Goal: Task Accomplishment & Management: Complete application form

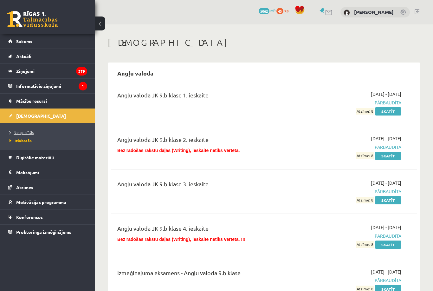
click at [32, 130] on span "Neizpildītās" at bounding box center [22, 132] width 24 height 5
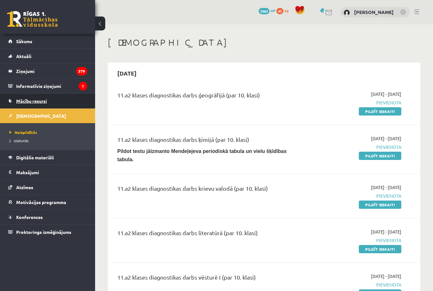
click at [47, 100] on span "Mācību resursi" at bounding box center [31, 101] width 31 height 6
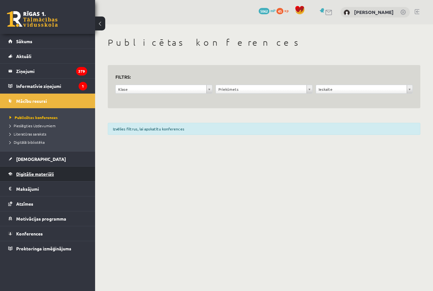
click at [43, 172] on span "Digitālie materiāli" at bounding box center [35, 174] width 38 height 6
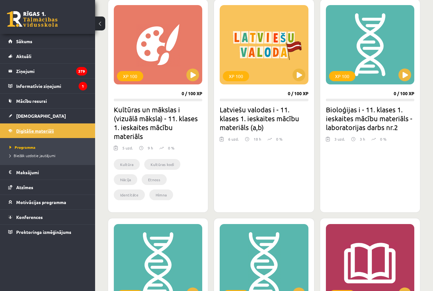
scroll to position [890, 0]
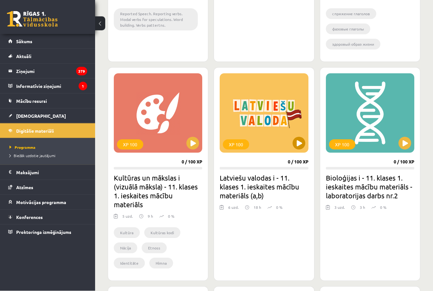
click at [297, 141] on button at bounding box center [298, 143] width 13 height 13
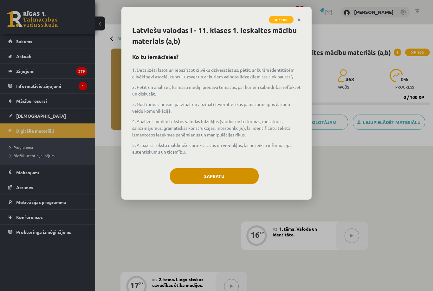
click at [235, 180] on button "Sapratu" at bounding box center [214, 176] width 89 height 16
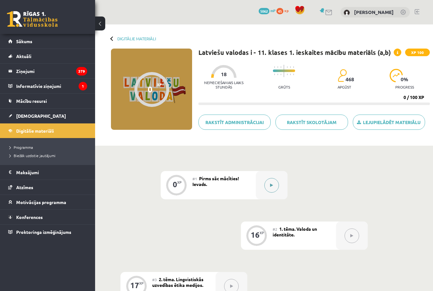
click at [272, 188] on button at bounding box center [271, 185] width 15 height 15
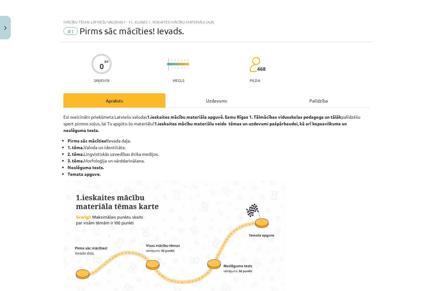
click at [224, 99] on div "Uzdevums" at bounding box center [216, 100] width 102 height 14
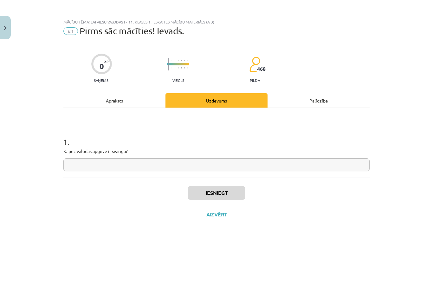
click at [163, 167] on input "text" at bounding box center [216, 164] width 306 height 13
type input "*"
type input "**********"
click at [217, 191] on button "Iesniegt" at bounding box center [217, 193] width 58 height 14
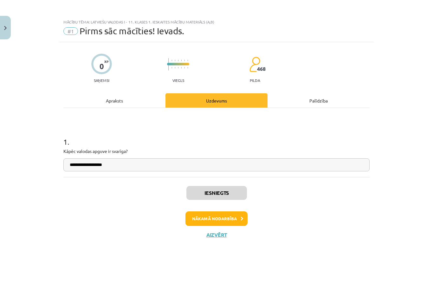
click at [212, 221] on button "Nākamā nodarbība" at bounding box center [216, 218] width 62 height 15
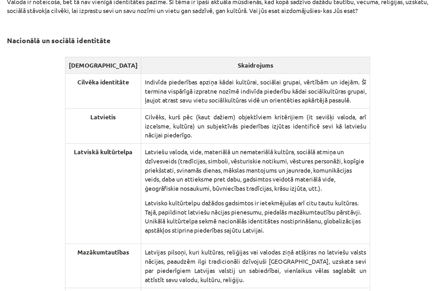
scroll to position [792, 0]
click at [311, 199] on div "16 XP Saņemsi Grūts 468 pilda Apraksts Uzdevums Palīdzība Valoda un identitāte.…" at bounding box center [217, 22] width 314 height 1543
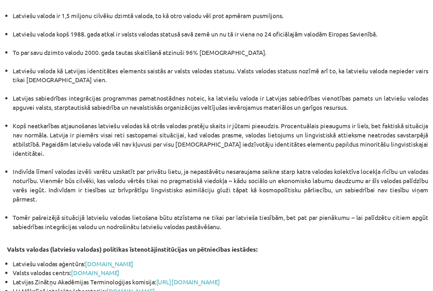
scroll to position [1253, 0]
click at [218, 263] on button "2" at bounding box center [224, 269] width 13 height 13
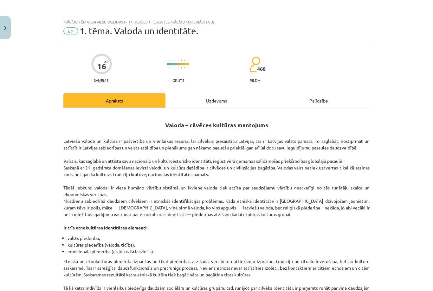
scroll to position [0, 0]
click at [223, 95] on div "Uzdevums" at bounding box center [216, 100] width 102 height 14
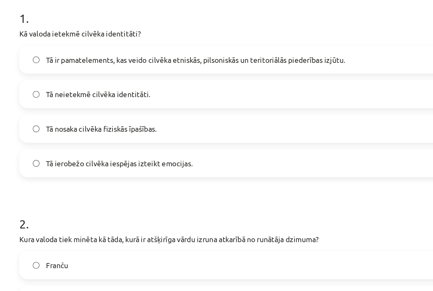
scroll to position [54, 0]
click at [88, 110] on span "Tā ir pamatelements, kas veido cilvēka etniskās, pilsoniskās un teritoriālās pi…" at bounding box center [171, 113] width 182 height 7
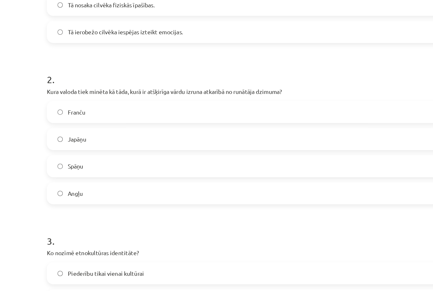
scroll to position [154, 0]
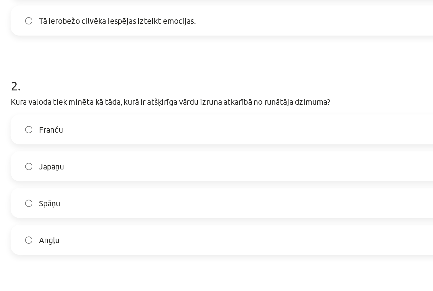
click at [64, 192] on label "Angļu" at bounding box center [216, 200] width 305 height 16
drag, startPoint x: 189, startPoint y: 59, endPoint x: 172, endPoint y: 59, distance: 16.8
click at [172, 118] on p "Kura valoda tiek minēta kā tāda, kurā ir atšķirīga vārdu izruna atkarībā no run…" at bounding box center [216, 121] width 306 height 7
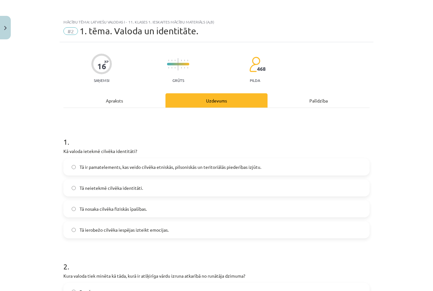
scroll to position [0, 0]
click at [116, 103] on div "Apraksts" at bounding box center [114, 100] width 102 height 14
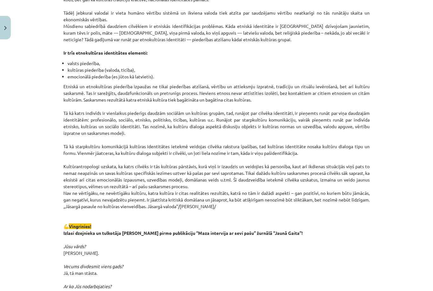
scroll to position [175, 0]
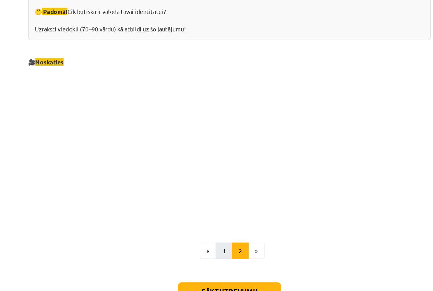
click at [206, 227] on button "1" at bounding box center [212, 233] width 13 height 13
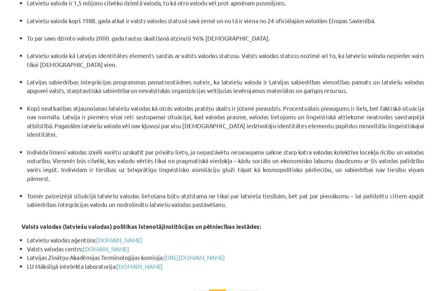
scroll to position [1253, 0]
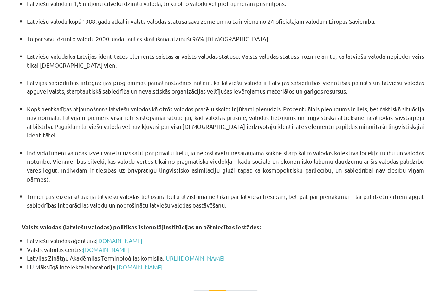
click at [218, 263] on button "2" at bounding box center [224, 269] width 13 height 13
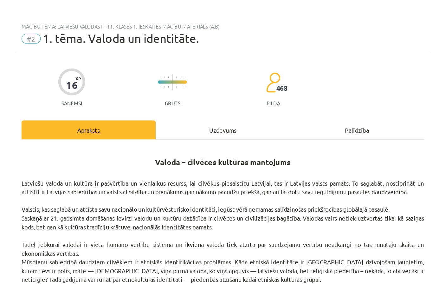
scroll to position [0, 0]
click at [171, 96] on div "Uzdevums" at bounding box center [216, 100] width 102 height 14
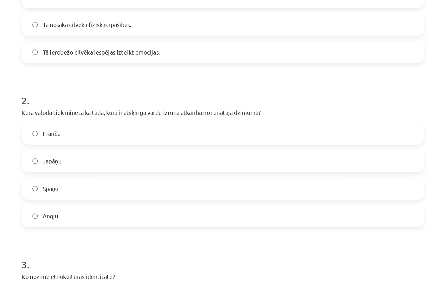
scroll to position [188, 0]
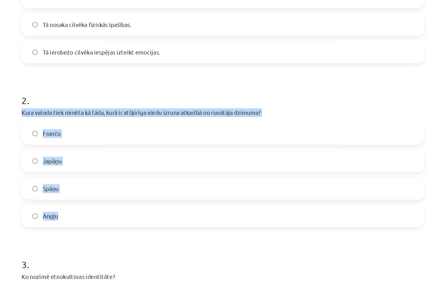
drag, startPoint x: 16, startPoint y: 86, endPoint x: 53, endPoint y: 168, distance: 89.9
click at [63, 168] on div "2 . Kura valoda tiek minēta kā tāda, kurā ir atšķirīga vārdu izruna atkarībā no…" at bounding box center [216, 118] width 306 height 112
copy div "Kura valoda tiek minēta kā tāda, kurā ir atšķirīga vārdu izruna atkarībā no run…"
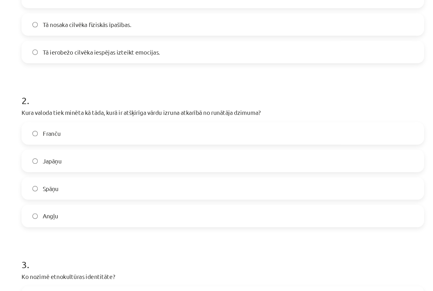
click at [76, 189] on h1 "3 ." at bounding box center [216, 197] width 306 height 20
click at [99, 121] on label "Japāņu" at bounding box center [216, 124] width 305 height 16
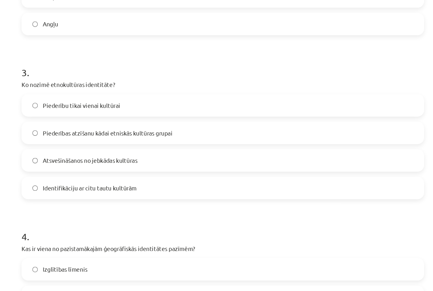
scroll to position [334, 0]
click at [80, 101] on span "Piederības atzīšanu kādai etniskās kultūras grupai" at bounding box center [129, 102] width 99 height 7
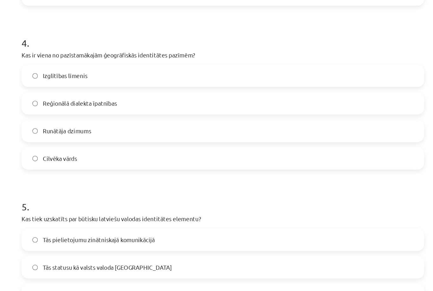
scroll to position [481, 0]
click at [80, 78] on span "Reģionālā dialekta īpatnības" at bounding box center [108, 80] width 56 height 7
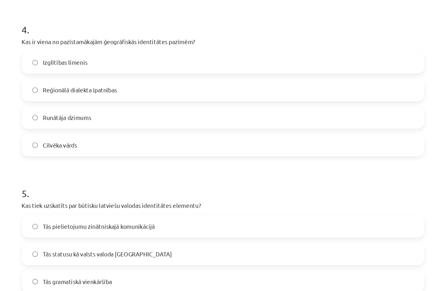
scroll to position [491, 0]
click at [80, 70] on span "Reģionālā dialekta īpatnības" at bounding box center [108, 70] width 56 height 7
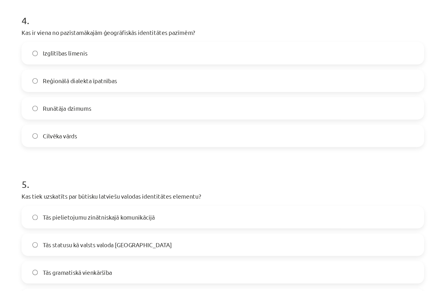
scroll to position [0, 0]
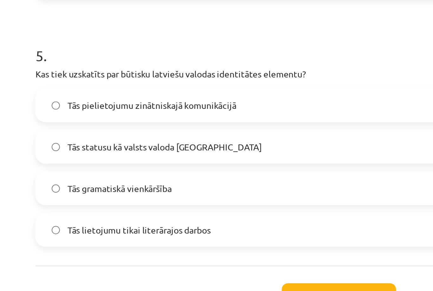
click at [80, 184] on span "Tās statusu kā valsts valoda Latvijā" at bounding box center [129, 187] width 98 height 7
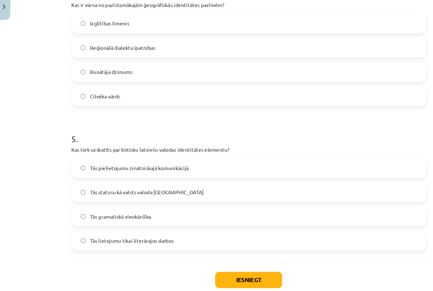
scroll to position [174, 0]
click at [215, 256] on button "Iesniegt" at bounding box center [217, 263] width 58 height 14
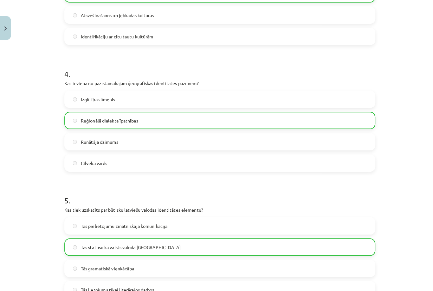
scroll to position [487, 0]
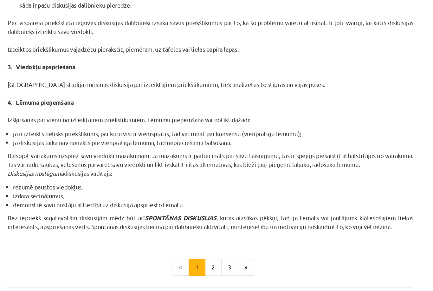
scroll to position [494, 0]
click at [212, 227] on button "2" at bounding box center [218, 233] width 13 height 13
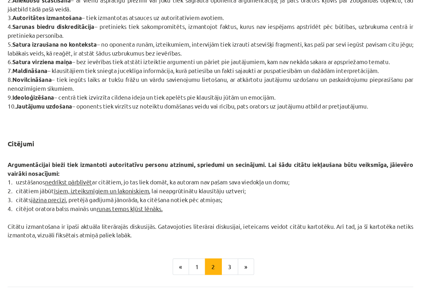
scroll to position [429, 0]
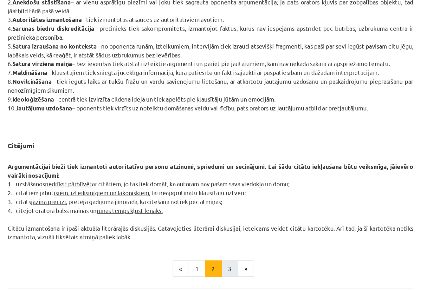
click at [225, 228] on button "3" at bounding box center [231, 234] width 13 height 13
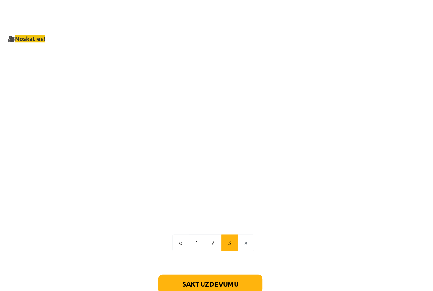
scroll to position [1099, 0]
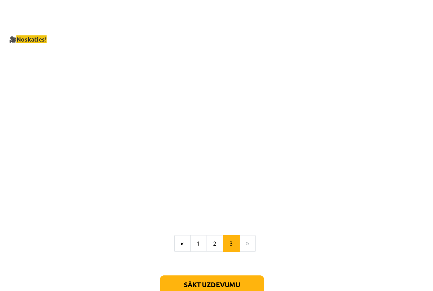
click at [177, 264] on button "Sākt uzdevumu" at bounding box center [216, 271] width 79 height 14
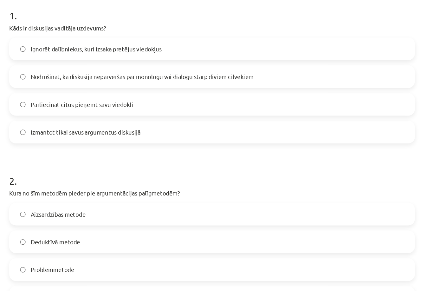
scroll to position [74, 0]
click at [75, 106] on label "Nodrošināt, ka diskusija nepārvēršas par monologu vai dialogu starp diviem cilv…" at bounding box center [216, 114] width 305 height 16
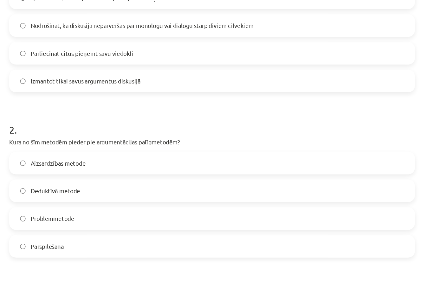
scroll to position [113, 0]
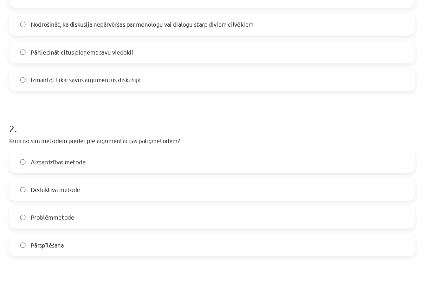
click at [64, 233] on label "Pārspīlēšana" at bounding box center [216, 241] width 305 height 16
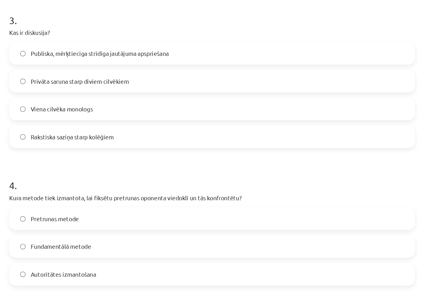
scroll to position [320, 0]
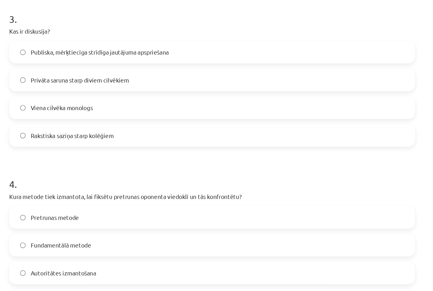
click at [80, 92] on span "Publiska, mērķtiecīga strīdīga jautājuma apspriešana" at bounding box center [132, 95] width 104 height 7
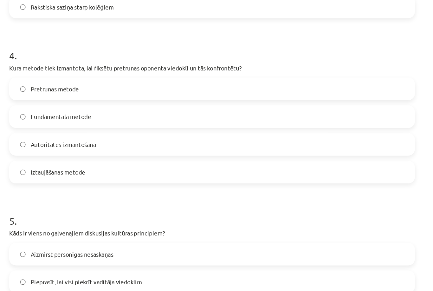
scroll to position [417, 0]
click at [80, 120] on span "Pretrunas metode" at bounding box center [98, 123] width 36 height 7
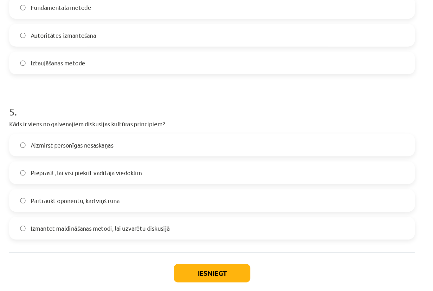
scroll to position [498, 0]
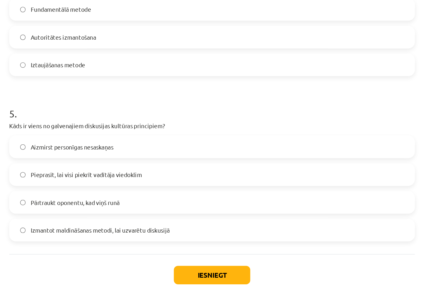
click at [80, 164] on span "Aizmirst personīgas nesaskaņas" at bounding box center [111, 167] width 62 height 7
click at [188, 256] on button "Iesniegt" at bounding box center [217, 263] width 58 height 14
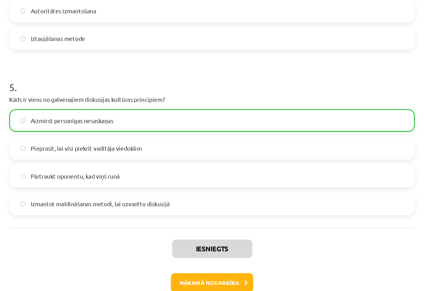
click at [185, 262] on button "Nākamā nodarbība" at bounding box center [216, 269] width 62 height 15
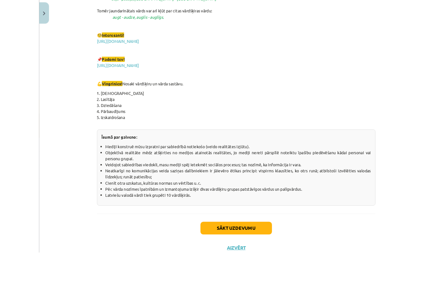
scroll to position [255, 0]
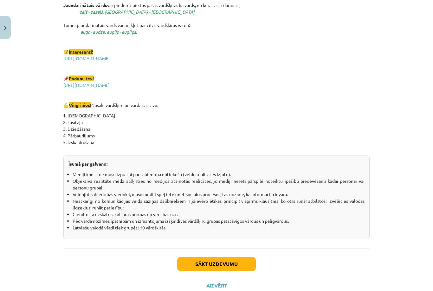
click at [217, 266] on button "Sākt uzdevumu" at bounding box center [216, 264] width 79 height 14
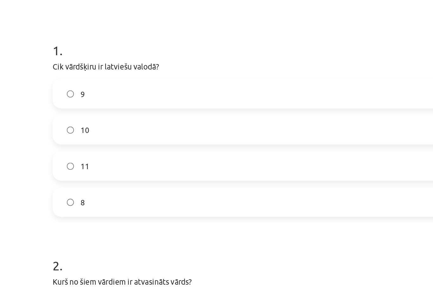
scroll to position [42, 0]
click at [98, 138] on label "10" at bounding box center [216, 146] width 305 height 16
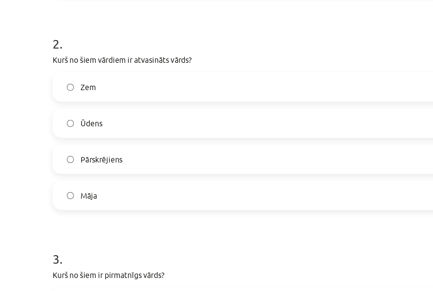
scroll to position [170, 0]
click at [72, 155] on label "Pārskrējiens" at bounding box center [216, 163] width 305 height 16
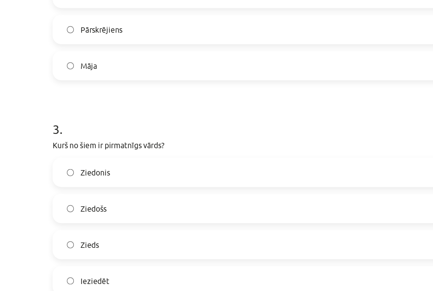
scroll to position [245, 0]
click at [80, 209] on span "Zieds" at bounding box center [85, 212] width 11 height 7
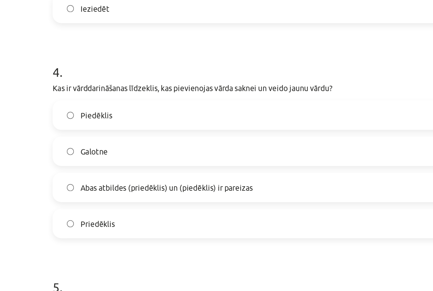
scroll to position [403, 0]
click at [80, 176] on span "Abas atbildes (priedēklis) un (piedēklis) ir pareizas" at bounding box center [130, 179] width 100 height 7
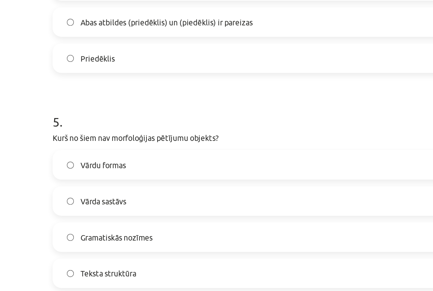
scroll to position [498, 0]
click at [64, 222] on label "Teksta struktūra" at bounding box center [216, 230] width 305 height 16
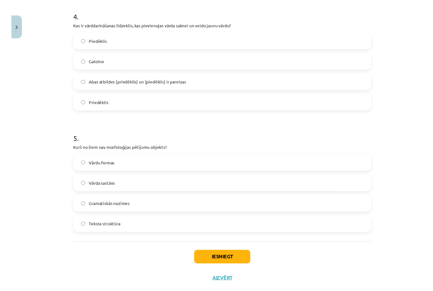
scroll to position [211, 0]
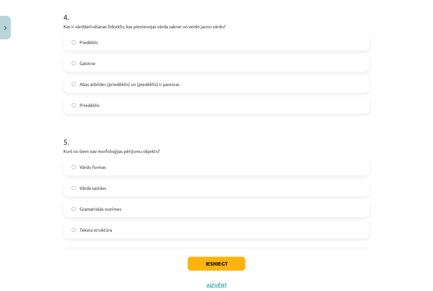
click at [206, 258] on button "Iesniegt" at bounding box center [217, 263] width 58 height 14
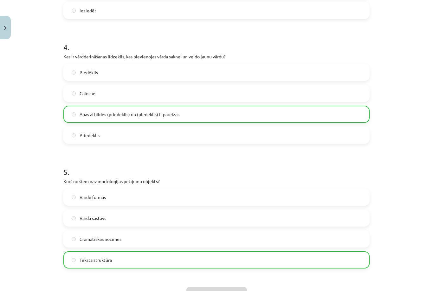
scroll to position [517, 0]
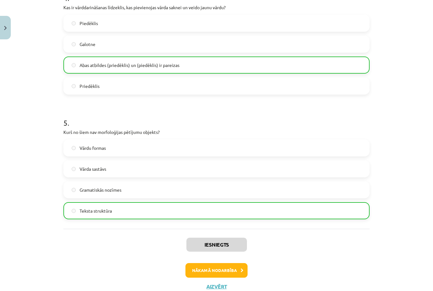
click at [227, 264] on button "Nākamā nodarbība" at bounding box center [216, 270] width 62 height 15
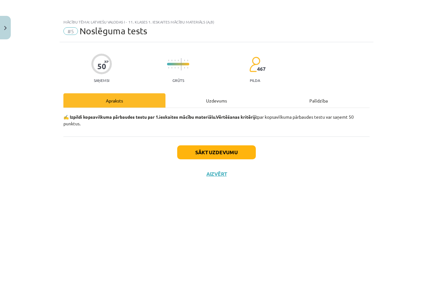
click at [208, 155] on button "Sākt uzdevumu" at bounding box center [216, 152] width 79 height 14
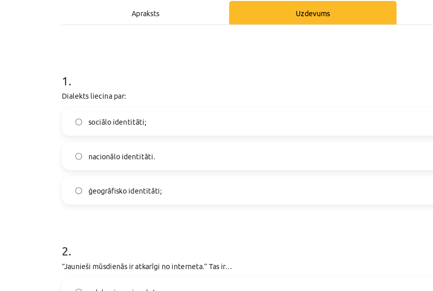
scroll to position [26, 0]
click at [80, 179] on span "ģeogrāfisko identitāti;" at bounding box center [102, 182] width 45 height 7
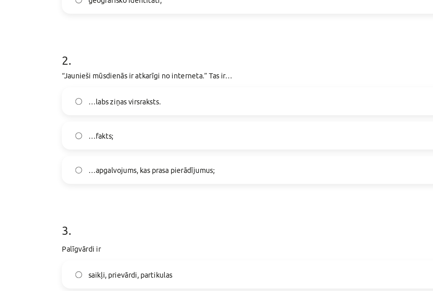
scroll to position [142, 0]
click at [91, 162] on label "…apgalvojums, kas prasa pierādījumus;" at bounding box center [216, 170] width 305 height 16
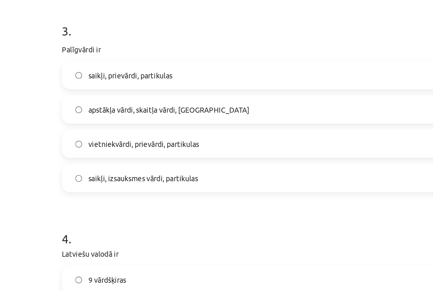
scroll to position [266, 0]
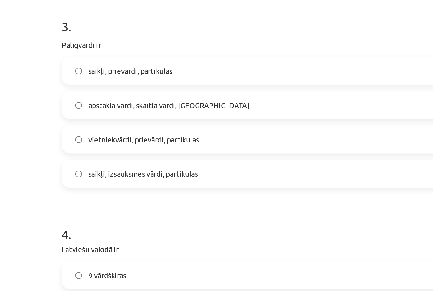
click at [96, 148] on span "vietniekvārdi, prievārdi, partikulas" at bounding box center [113, 151] width 67 height 7
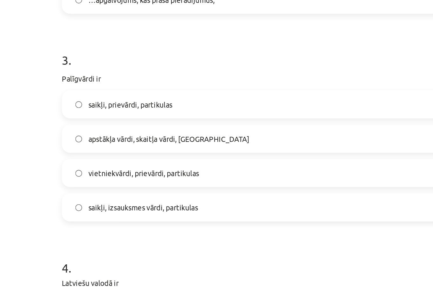
scroll to position [246, 0]
click at [87, 127] on span "saikļi, prievārdi, partikulas" at bounding box center [105, 130] width 51 height 7
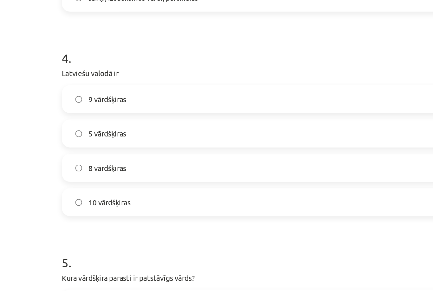
scroll to position [373, 0]
click at [73, 182] on label "10 vārdšķiras" at bounding box center [216, 190] width 305 height 16
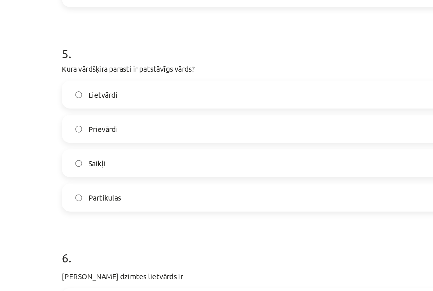
scroll to position [501, 0]
click at [71, 116] on label "Lietvārdi" at bounding box center [216, 124] width 305 height 16
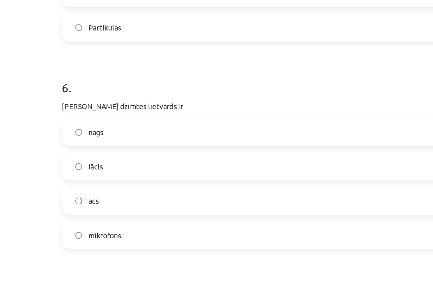
scroll to position [604, 0]
click at [64, 181] on label "acs" at bounding box center [216, 189] width 305 height 16
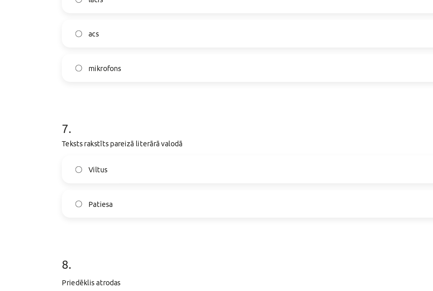
scroll to position [707, 0]
click at [80, 187] on span "Patiesa" at bounding box center [87, 190] width 15 height 7
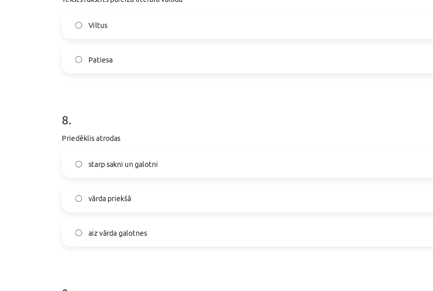
scroll to position [794, 0]
click at [64, 179] on label "vārda priekšā" at bounding box center [216, 187] width 305 height 16
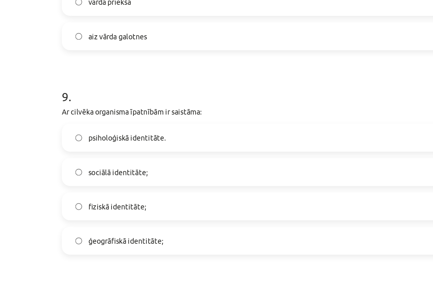
scroll to position [915, 0]
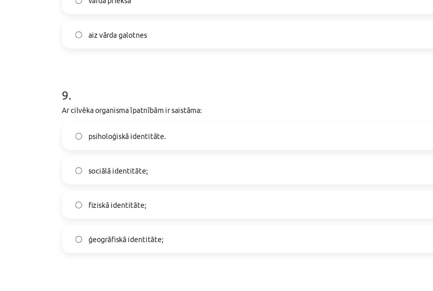
click at [116, 183] on label "fiziskā identitāte;" at bounding box center [216, 191] width 305 height 16
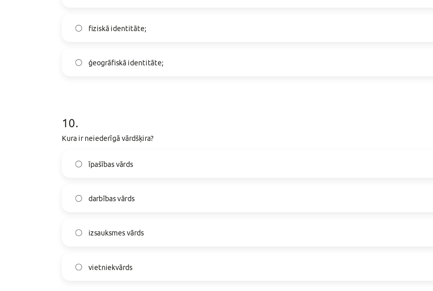
scroll to position [1022, 0]
click at [86, 205] on span "izsauksmes vārds" at bounding box center [97, 208] width 34 height 7
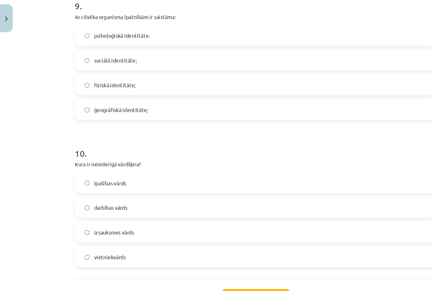
click at [190, 256] on button "Iesniegt" at bounding box center [217, 263] width 58 height 14
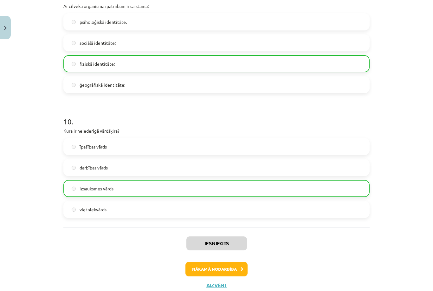
scroll to position [1042, 0]
click at [222, 266] on button "Nākamā nodarbība" at bounding box center [216, 269] width 62 height 15
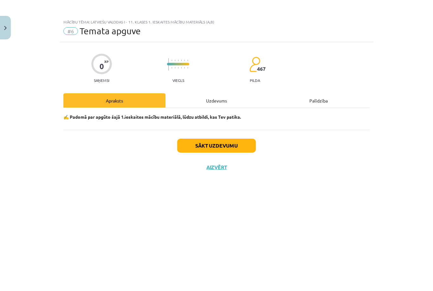
click at [210, 144] on button "Sākt uzdevumu" at bounding box center [216, 145] width 79 height 14
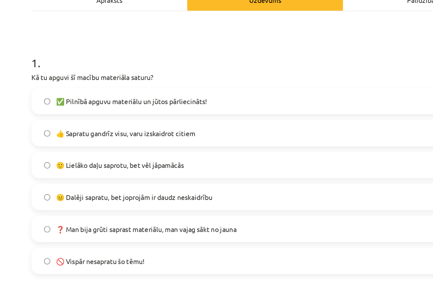
scroll to position [48, 0]
click at [85, 115] on span "✅ Pilnībā apguvu materiālu un jūtos pārliecināts!" at bounding box center [129, 118] width 99 height 7
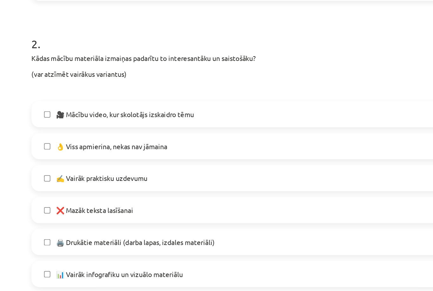
scroll to position [231, 0]
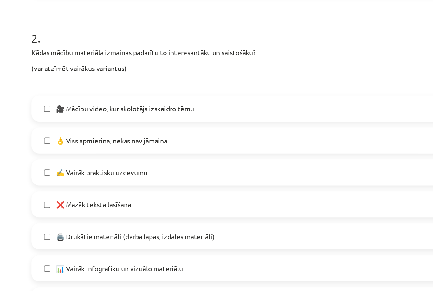
click at [85, 120] on span "🎥 Mācību video, kur skolotājs izskaidro tēmu" at bounding box center [125, 123] width 90 height 7
click at [80, 141] on span "👌 Viss apmierina, nekas nav jāmaina" at bounding box center [116, 144] width 73 height 7
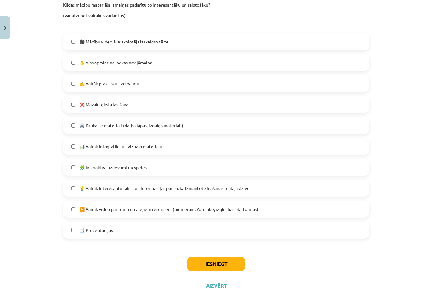
scroll to position [235, 0]
click at [210, 268] on button "Iesniegt" at bounding box center [217, 264] width 58 height 14
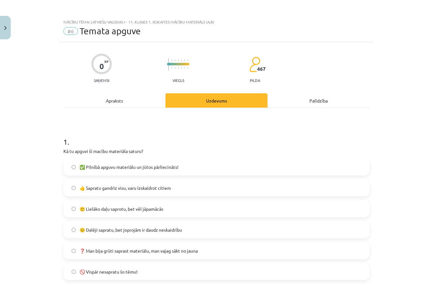
scroll to position [0, 0]
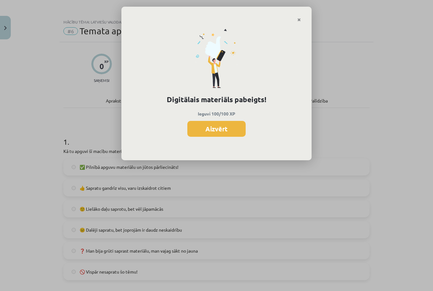
click at [215, 121] on button "Aizvērt" at bounding box center [216, 129] width 58 height 16
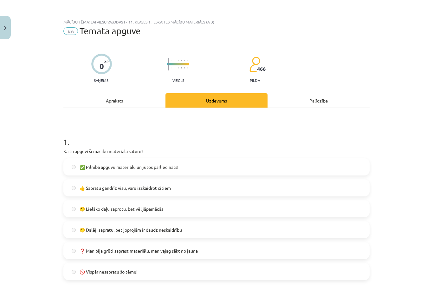
click at [7, 29] on button "Close" at bounding box center [5, 27] width 11 height 23
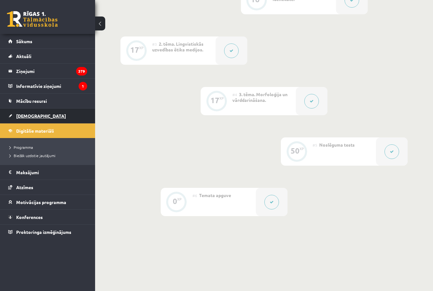
click at [25, 116] on span "[DEMOGRAPHIC_DATA]" at bounding box center [41, 116] width 50 height 6
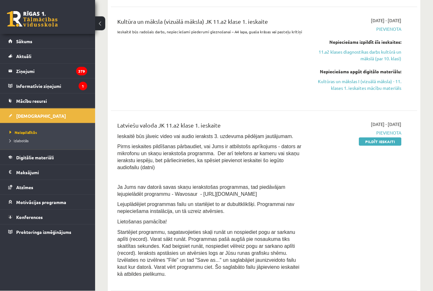
scroll to position [1158, 0]
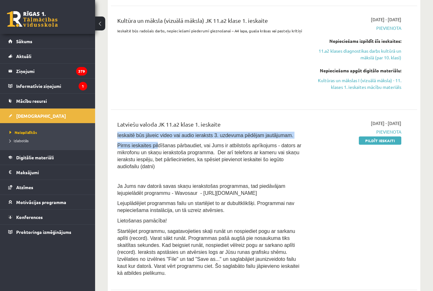
drag, startPoint x: 118, startPoint y: 135, endPoint x: 157, endPoint y: 144, distance: 40.5
click at [157, 144] on div "Latviešu valoda JK 11.a2 klase 1. ieskaite Ieskaitē būs jāveic video vai audio …" at bounding box center [210, 200] width 196 height 160
click at [157, 144] on span "Pirms ieskaites pildīšanas pārbaudiet, vai Jums ir atbilstošs aprīkojums - dato…" at bounding box center [209, 156] width 184 height 26
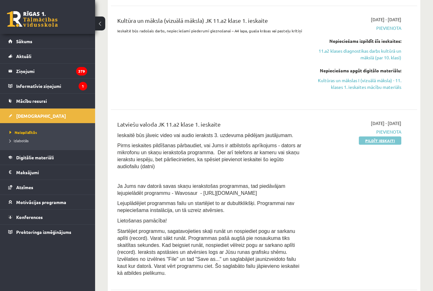
click at [391, 139] on link "Pildīt ieskaiti" at bounding box center [380, 140] width 42 height 8
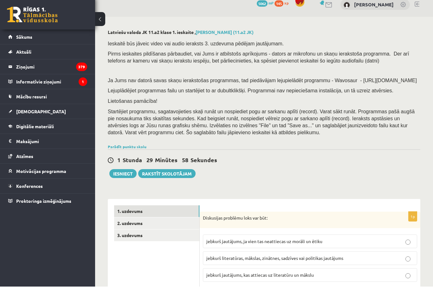
scroll to position [67, 0]
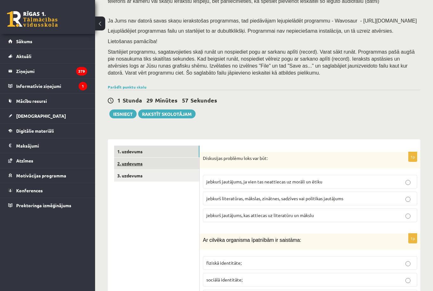
click at [156, 169] on link "2. uzdevums" at bounding box center [156, 163] width 85 height 12
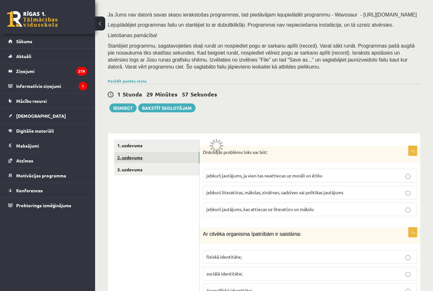
scroll to position [103, 0]
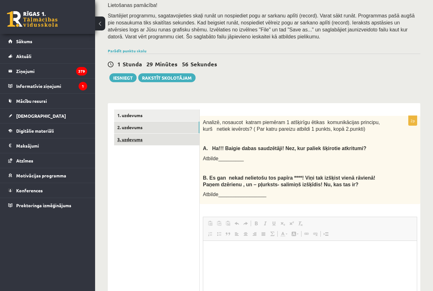
click at [137, 145] on link "3. uzdevums" at bounding box center [156, 139] width 85 height 12
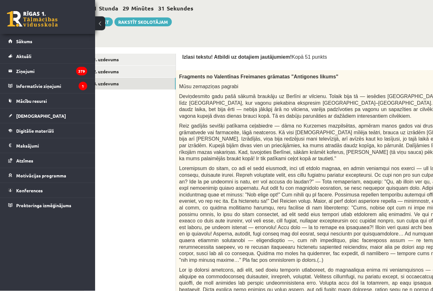
scroll to position [152, 0]
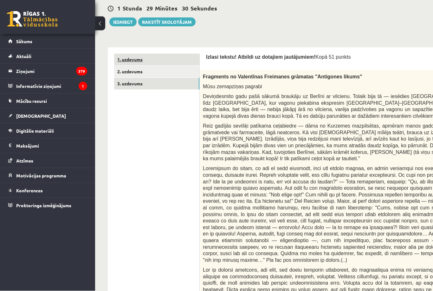
click at [158, 61] on link "1. uzdevums" at bounding box center [156, 60] width 85 height 12
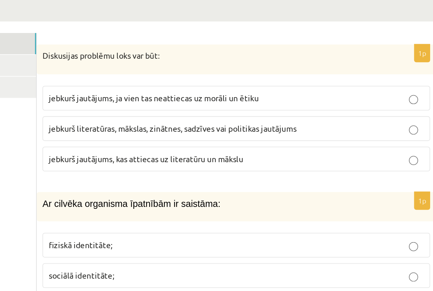
click at [206, 94] on span "jebkurš jautājums, ja vien tas neattiecas uz morāli un ētiku" at bounding box center [264, 97] width 116 height 6
click at [203, 90] on label "jebkurš jautājums, ja vien tas neattiecas uz morāli un ētiku" at bounding box center [310, 97] width 214 height 14
click at [206, 111] on span "jebkurš literatūras, mākslas, zinātnes, sadzīves vai politikas jautājums" at bounding box center [274, 114] width 137 height 6
click at [203, 90] on label "jebkurš jautājums, ja vien tas neattiecas uz morāli un ētiku" at bounding box center [310, 97] width 214 height 14
click at [203, 107] on label "jebkurš literatūras, mākslas, zinātnes, sadzīves vai politikas jautājums" at bounding box center [310, 114] width 214 height 14
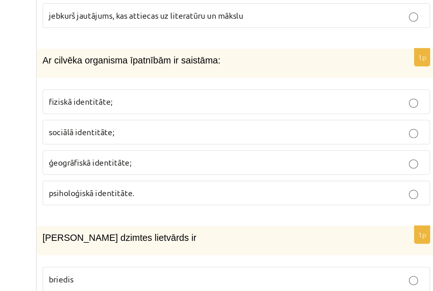
scroll to position [156, 0]
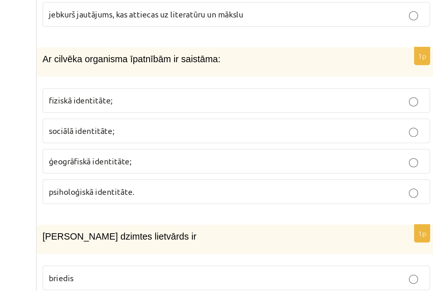
click at [206, 171] on p "fiziskā identitāte;" at bounding box center [309, 174] width 207 height 7
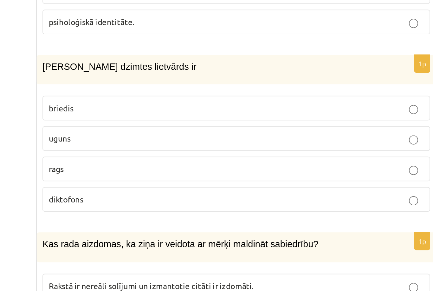
scroll to position [249, 0]
click at [206, 192] on p "uguns" at bounding box center [309, 195] width 207 height 7
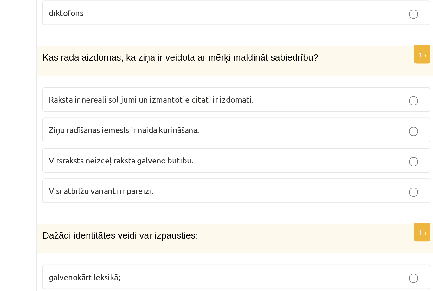
scroll to position [352, 0]
click at [206, 221] on p "Visi atbilžu varianti ir pareizi." at bounding box center [309, 224] width 207 height 7
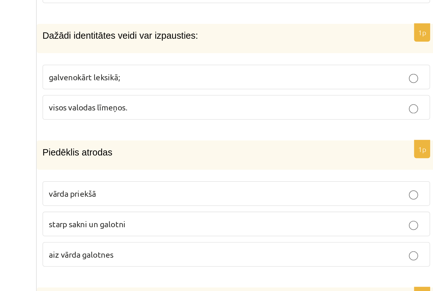
scroll to position [463, 0]
click at [203, 171] on label "visos valodas līmeņos." at bounding box center [310, 178] width 214 height 14
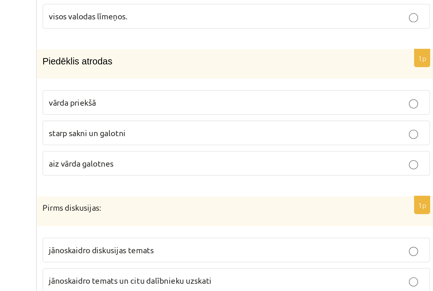
scroll to position [513, 0]
click at [206, 189] on p "starp sakni un galotni" at bounding box center [309, 192] width 207 height 7
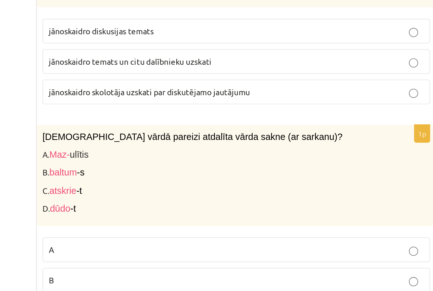
scroll to position [634, 0]
click at [206, 132] on p "jānoskaidro diskusijas temats" at bounding box center [309, 135] width 207 height 7
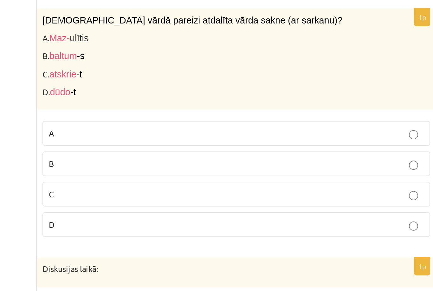
scroll to position [717, 0]
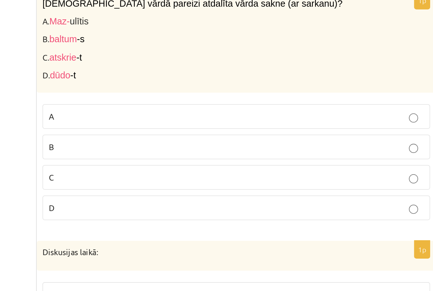
click at [206, 170] on p "A" at bounding box center [309, 173] width 207 height 7
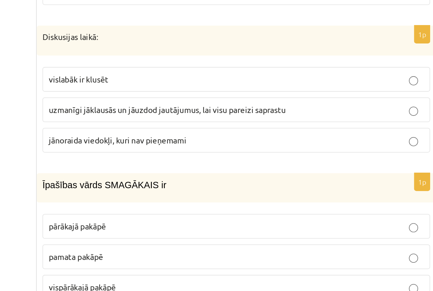
scroll to position [826, 0]
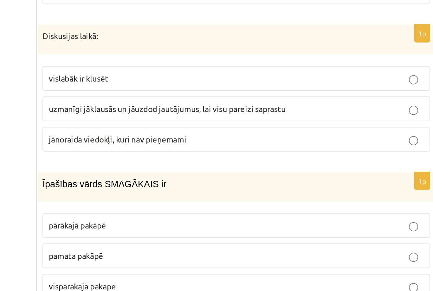
click at [206, 176] on span "uzmanīgi jāklausās un jāuzdod jautājumus, lai visu pareizi saprastu" at bounding box center [271, 179] width 131 height 6
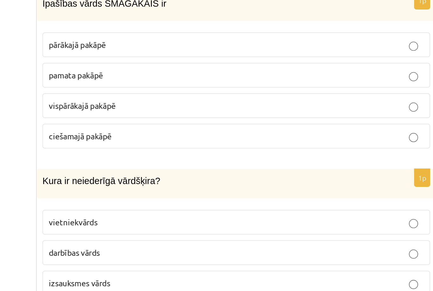
scroll to position [927, 0]
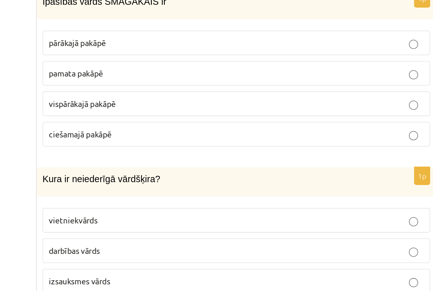
click at [206, 173] on span "vispārākajā pakāpē" at bounding box center [224, 176] width 37 height 6
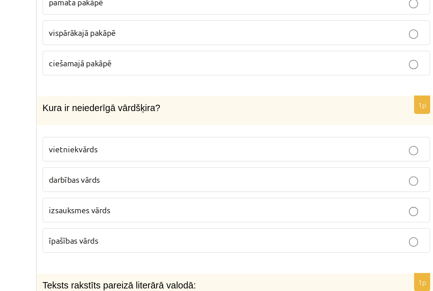
scroll to position [969, 0]
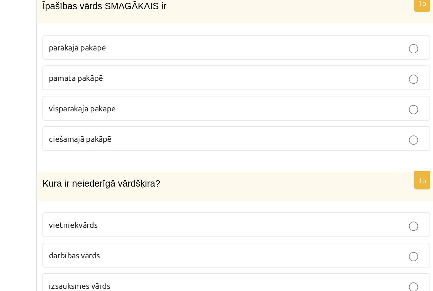
click at [206, 97] on span "pārākajā pakāpē" at bounding box center [222, 100] width 32 height 6
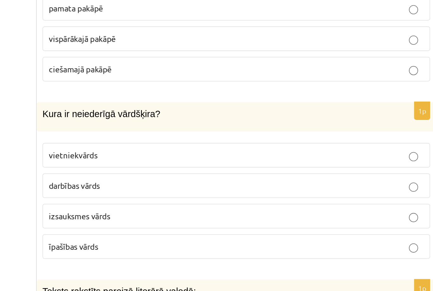
click at [203, 225] on label "izsauksmes vārds" at bounding box center [310, 232] width 214 height 14
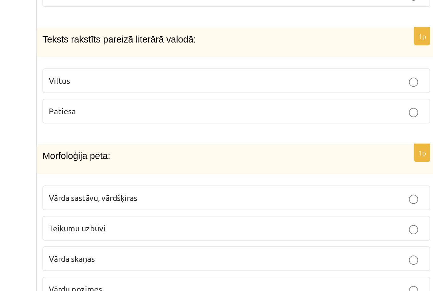
scroll to position [1102, 0]
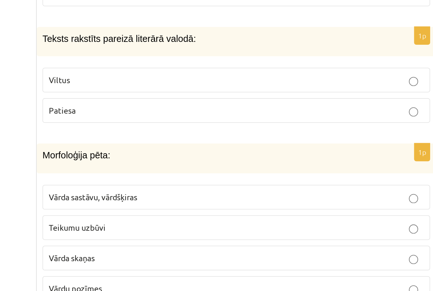
click at [206, 177] on p "Patiesa" at bounding box center [309, 180] width 207 height 7
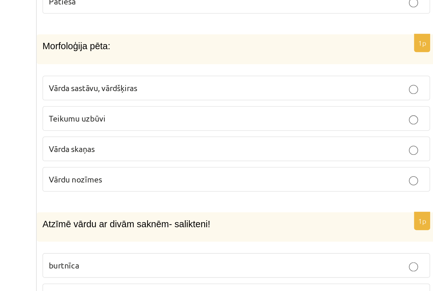
scroll to position [1163, 0]
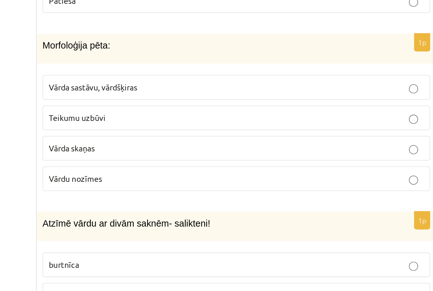
click at [206, 164] on span "Vārda sastāvu, vārdšķiras" at bounding box center [230, 167] width 49 height 6
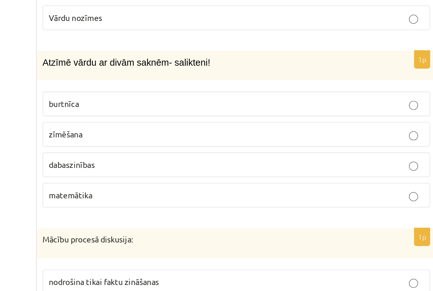
scroll to position [1252, 0]
click at [206, 206] on p "dabaszinības" at bounding box center [309, 209] width 207 height 7
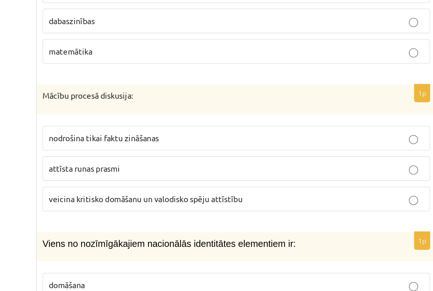
scroll to position [1332, 0]
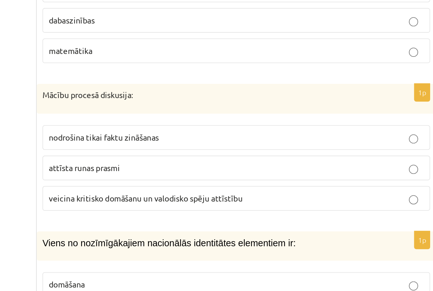
click at [206, 225] on span "veicina kritisko domāšanu un valodisko spēju attīstību" at bounding box center [259, 228] width 107 height 6
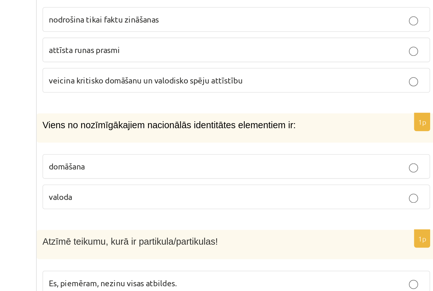
scroll to position [1443, 0]
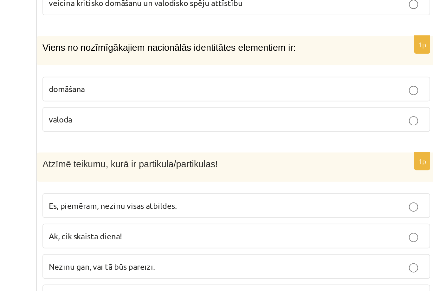
click at [203, 174] on label "valoda" at bounding box center [310, 181] width 214 height 14
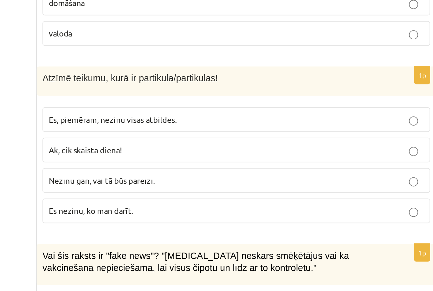
scroll to position [1487, 0]
click at [206, 215] on span "Nezinu gan, vai tā būs pareizi." at bounding box center [235, 218] width 59 height 6
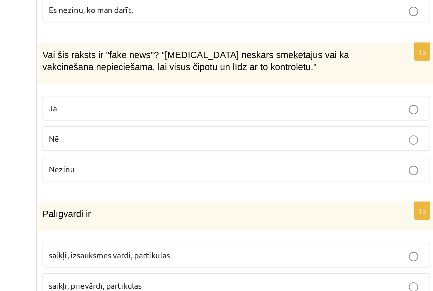
scroll to position [1598, 0]
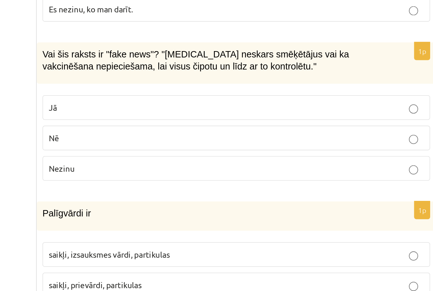
click at [206, 175] on p "Jā" at bounding box center [309, 178] width 207 height 7
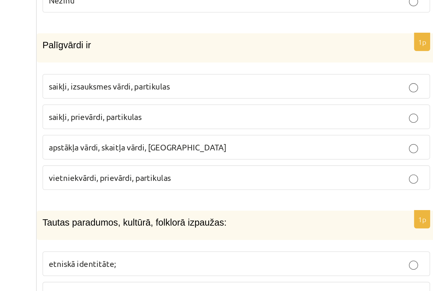
scroll to position [1692, 0]
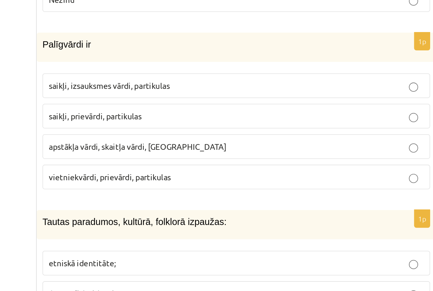
click at [206, 163] on span "saikļi, izsauksmes vārdi, partikulas" at bounding box center [239, 166] width 67 height 6
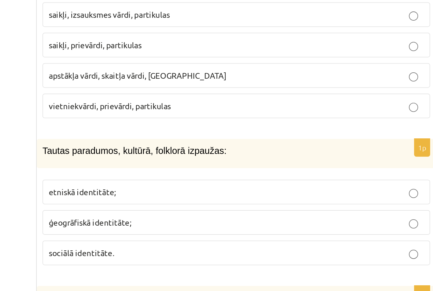
scroll to position [1731, 0]
click at [203, 137] on label "saikļi, prievārdi, partikulas" at bounding box center [310, 144] width 214 height 14
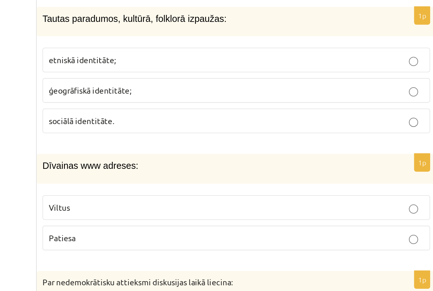
scroll to position [1803, 0]
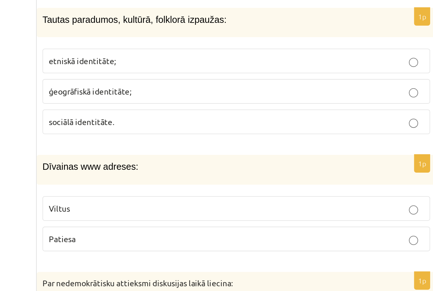
click at [206, 149] on span "etniskā identitāte;" at bounding box center [224, 152] width 37 height 6
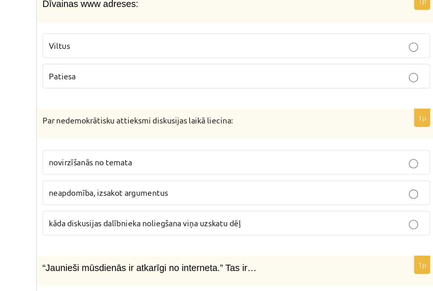
scroll to position [1893, 0]
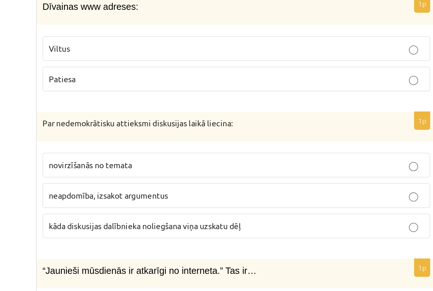
click at [206, 141] on p "Viltus" at bounding box center [309, 144] width 207 height 7
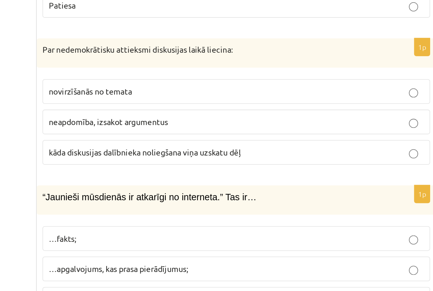
scroll to position [1932, 0]
click at [203, 196] on label "kāda diskusijas dalībnieka noliegšana viņa uzskatu dēļ" at bounding box center [310, 203] width 214 height 14
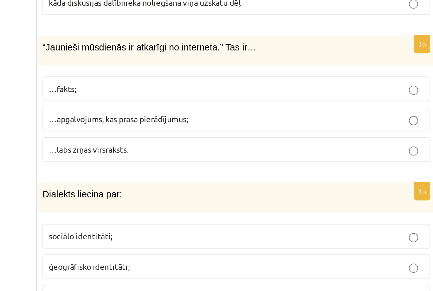
scroll to position [2015, 0]
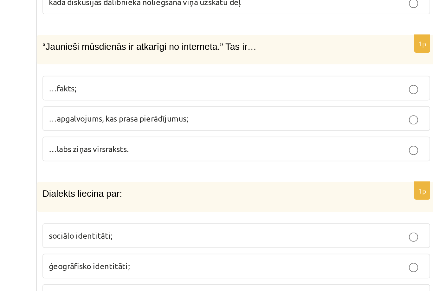
click at [206, 181] on span "…apgalvojums, kas prasa pierādījumus;" at bounding box center [244, 184] width 77 height 6
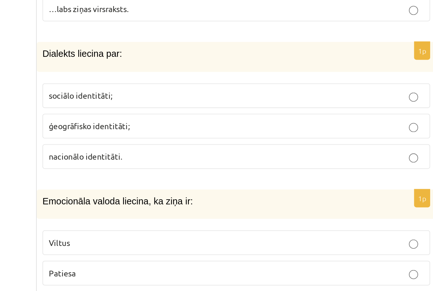
scroll to position [2092, 0]
click at [206, 185] on span "ģeogrāfisko identitāti;" at bounding box center [228, 188] width 45 height 6
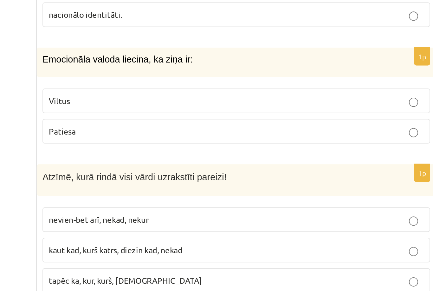
scroll to position [2171, 0]
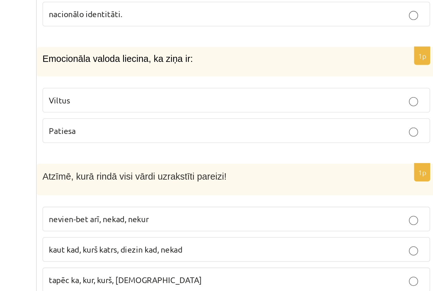
click at [206, 188] on p "Patiesa" at bounding box center [309, 191] width 207 height 7
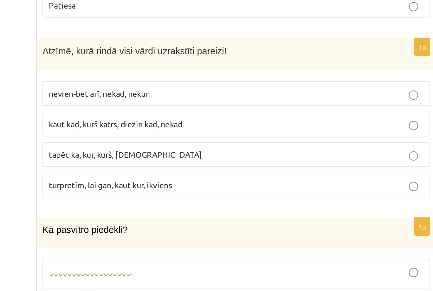
scroll to position [2241, 0]
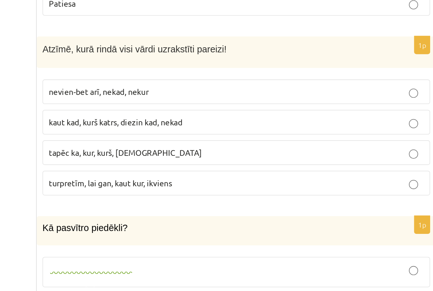
click at [203, 179] on label "kaut kad, kurš katrs, diezin kad, nekad" at bounding box center [310, 186] width 214 height 14
click at [206, 200] on p "tapēc ka, kur, kurš, neviens" at bounding box center [309, 203] width 207 height 7
click at [206, 217] on span "turpretīm, lai gan, kaut kur, ikviens" at bounding box center [240, 220] width 68 height 6
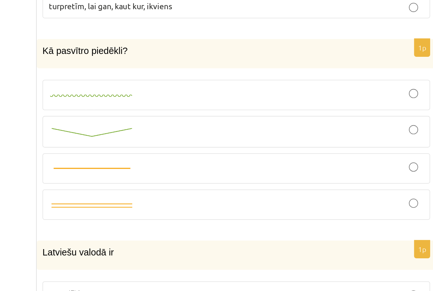
scroll to position [2339, 0]
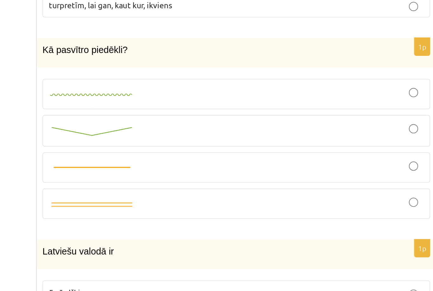
click at [203, 182] on label at bounding box center [310, 190] width 214 height 17
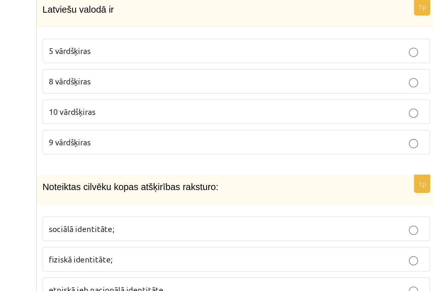
scroll to position [2473, 0]
click at [206, 177] on p "10 vārdšķiras" at bounding box center [309, 180] width 207 height 7
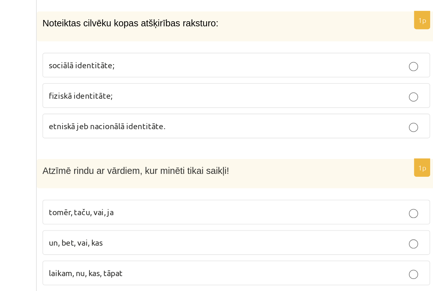
scroll to position [2563, 0]
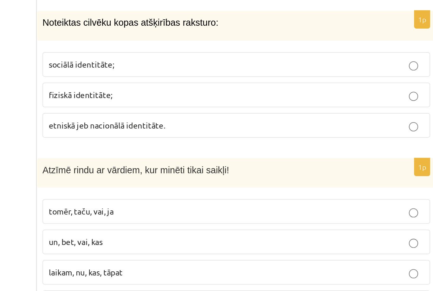
click at [206, 151] on p "sociālā identitāte;" at bounding box center [309, 154] width 207 height 7
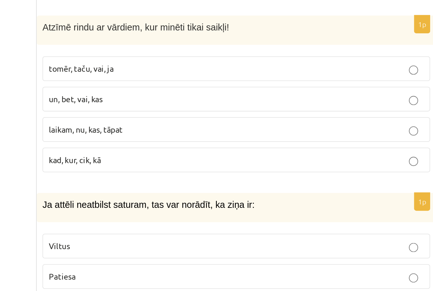
scroll to position [2642, 0]
click at [206, 153] on span "tomēr, taču, vai, ja" at bounding box center [224, 156] width 36 height 6
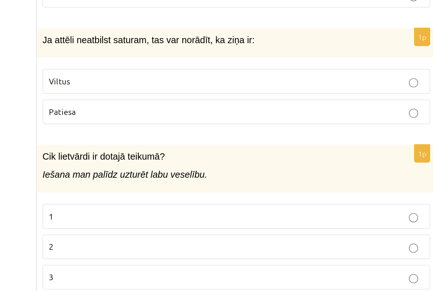
scroll to position [2733, 0]
click at [203, 157] on label "Viltus" at bounding box center [310, 164] width 214 height 14
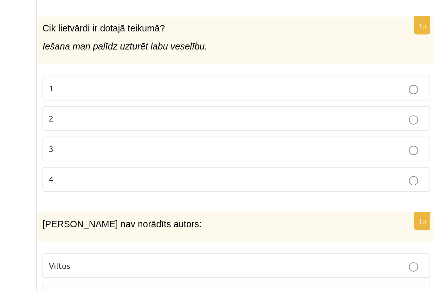
scroll to position [2804, 0]
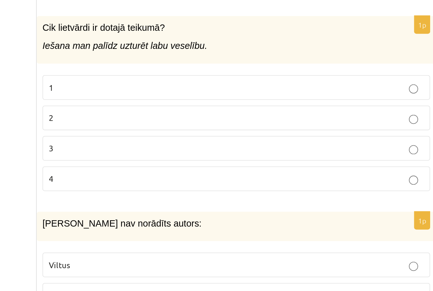
click at [206, 181] on p "2" at bounding box center [309, 184] width 207 height 7
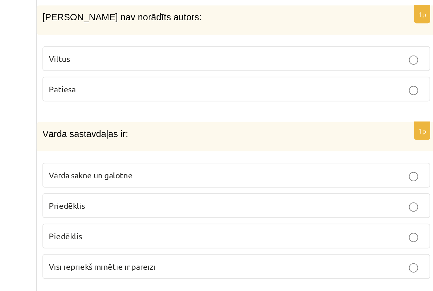
scroll to position [2918, 0]
click at [206, 148] on p "Viltus" at bounding box center [309, 151] width 207 height 7
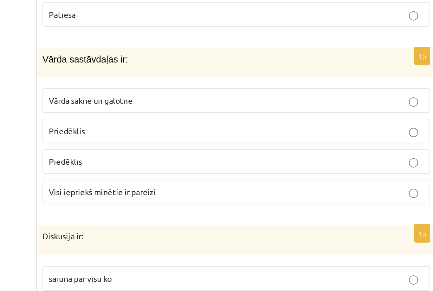
scroll to position [2961, 0]
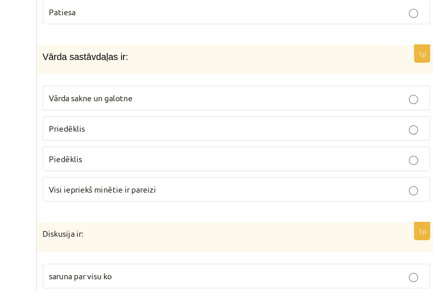
click at [206, 220] on span "Visi iepriekš minētie ir pareizi" at bounding box center [235, 223] width 59 height 6
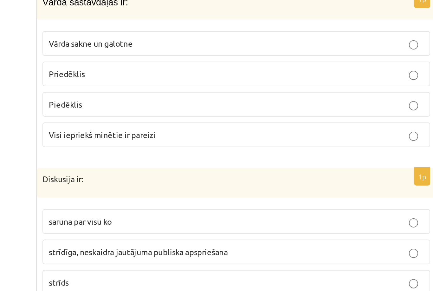
scroll to position [3017, 0]
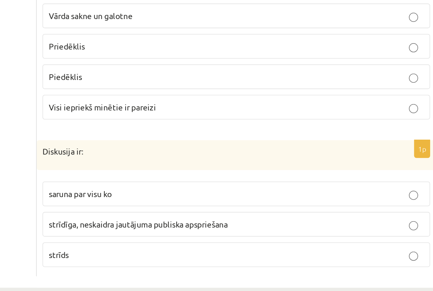
click at [206, 240] on span "strīdīga, neskaidra jautājuma publiska apspriešana" at bounding box center [255, 243] width 99 height 6
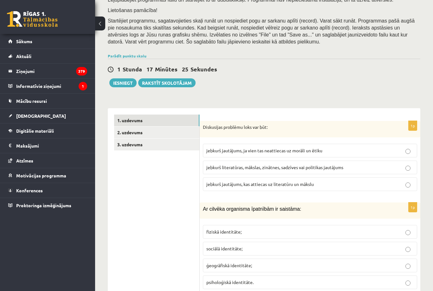
scroll to position [127, 0]
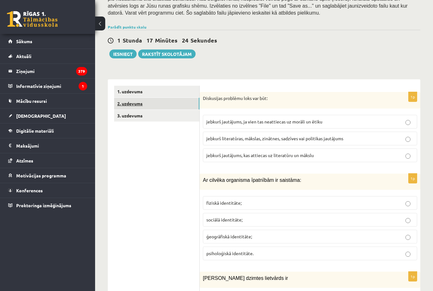
click at [130, 109] on link "2. uzdevums" at bounding box center [156, 104] width 85 height 12
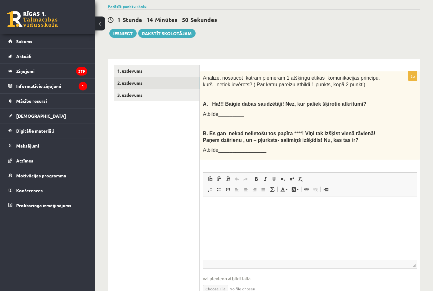
scroll to position [156, 0]
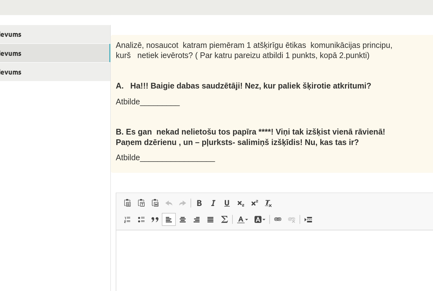
click at [160, 246] on html at bounding box center [223, 239] width 214 height 19
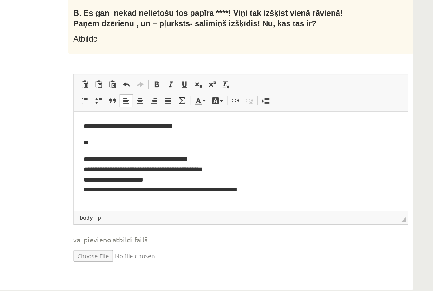
scroll to position [180, 0]
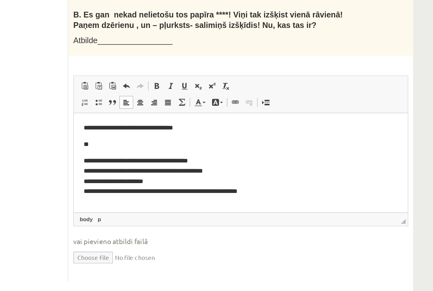
click at [160, 152] on p "**********" at bounding box center [180, 152] width 201 height 25
click at [129, 127] on body "**********" at bounding box center [180, 142] width 201 height 46
click at [130, 130] on p "**" at bounding box center [180, 133] width 201 height 6
click at [92, 133] on p "**" at bounding box center [180, 133] width 201 height 6
drag, startPoint x: 89, startPoint y: 148, endPoint x: 156, endPoint y: 150, distance: 66.6
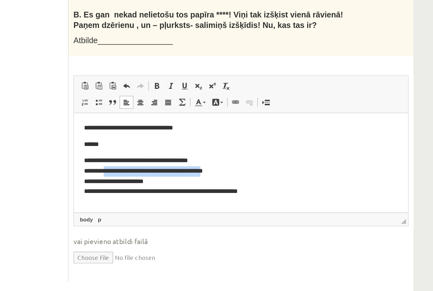
click at [156, 150] on p "**********" at bounding box center [180, 152] width 201 height 25
copy p "**********"
click at [133, 133] on p "******" at bounding box center [180, 133] width 201 height 6
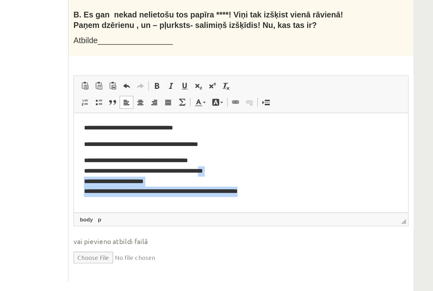
drag, startPoint x: 209, startPoint y: 166, endPoint x: 153, endPoint y: 152, distance: 56.9
click at [153, 152] on html "**********" at bounding box center [181, 142] width 214 height 59
click at [153, 152] on p "**********" at bounding box center [180, 152] width 201 height 25
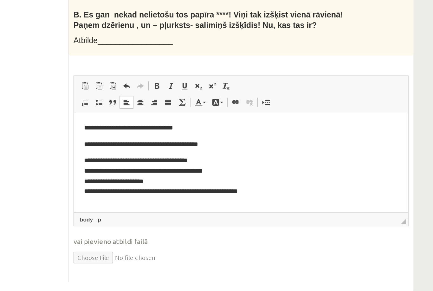
click at [193, 164] on p "**********" at bounding box center [180, 152] width 201 height 25
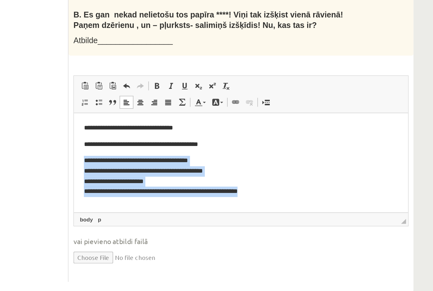
drag, startPoint x: 193, startPoint y: 162, endPoint x: 91, endPoint y: 140, distance: 104.7
click at [91, 140] on body "**********" at bounding box center [180, 142] width 201 height 46
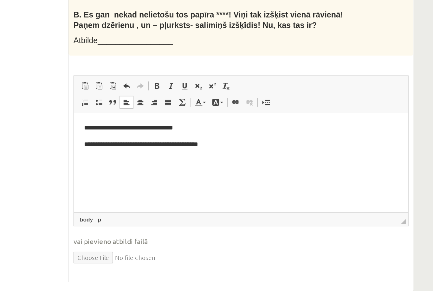
click at [127, 133] on p "**********" at bounding box center [180, 133] width 201 height 6
click at [157, 134] on p "**********" at bounding box center [180, 133] width 201 height 6
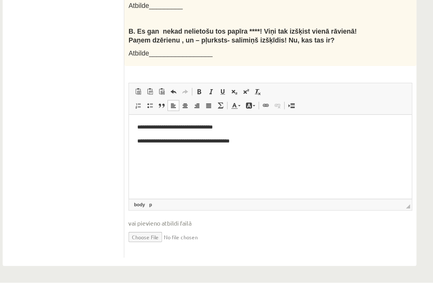
scroll to position [188, 0]
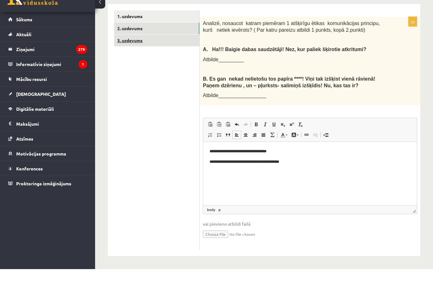
click at [156, 56] on link "3. uzdevums" at bounding box center [156, 62] width 85 height 12
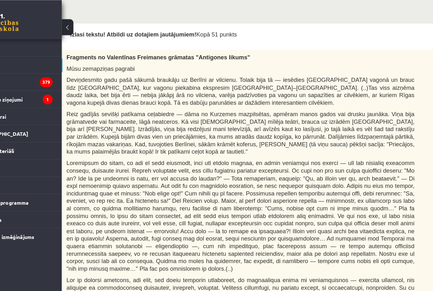
scroll to position [179, 93]
drag, startPoint x: 58, startPoint y: 58, endPoint x: 137, endPoint y: 59, distance: 78.3
click at [137, 59] on p "Mūsu zemapziņas pagrabi" at bounding box center [250, 59] width 302 height 7
copy span "Mūsu zemapziņas pagrabi"
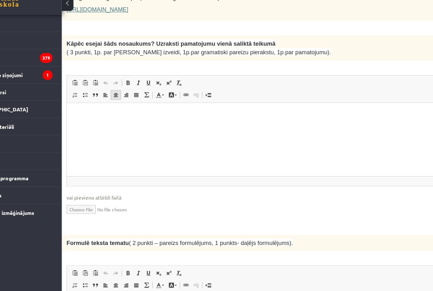
scroll to position [504, 93]
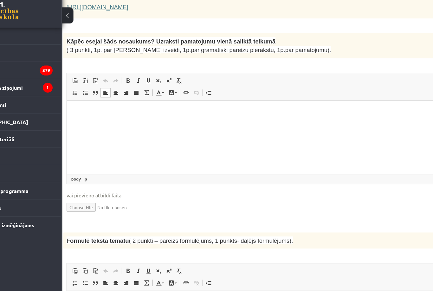
click at [104, 108] on p "Визуальный текстовый редактор, wiswyg-editor-user-answer-47433983646160" at bounding box center [233, 109] width 320 height 7
click at [70, 111] on html "**********" at bounding box center [233, 109] width 333 height 19
click at [107, 110] on p "**********" at bounding box center [233, 109] width 320 height 6
click at [164, 112] on p "**********" at bounding box center [233, 109] width 320 height 6
click at [182, 119] on html "**********" at bounding box center [233, 109] width 333 height 19
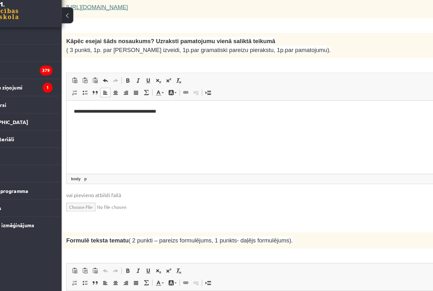
click at [105, 108] on p "**********" at bounding box center [233, 109] width 320 height 6
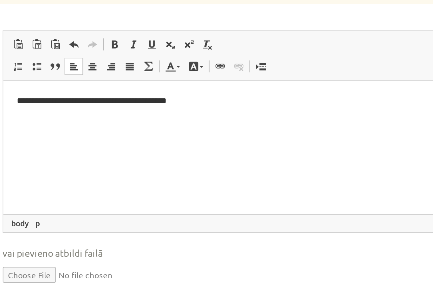
click at [50, 91] on p "**********" at bounding box center [170, 90] width 320 height 6
click at [49, 91] on p "**********" at bounding box center [170, 90] width 320 height 6
click at [97, 100] on html "**********" at bounding box center [169, 89] width 333 height 19
click at [112, 99] on html "**********" at bounding box center [169, 89] width 333 height 19
click at [116, 95] on html "**********" at bounding box center [169, 89] width 333 height 19
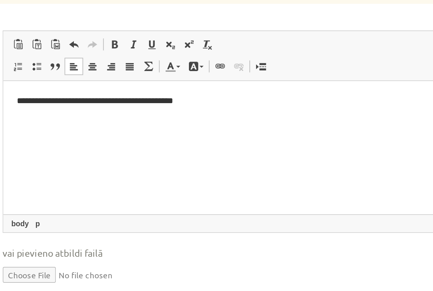
click at [104, 92] on p "**********" at bounding box center [170, 90] width 320 height 6
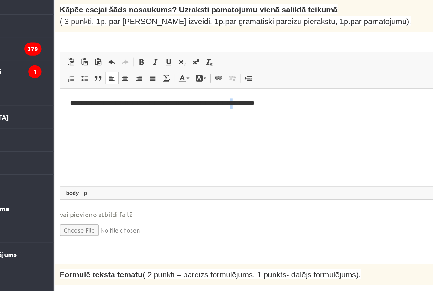
click at [185, 99] on p "**********" at bounding box center [227, 98] width 320 height 6
copy p "*"
click at [207, 98] on p "**********" at bounding box center [227, 98] width 320 height 6
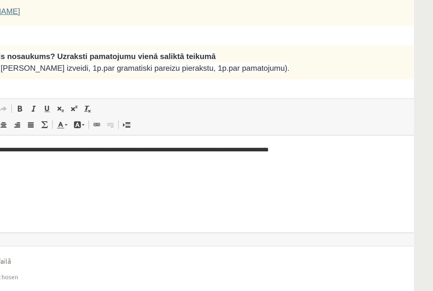
scroll to position [0, 0]
click at [252, 60] on div "**********" at bounding box center [276, 122] width 340 height 166
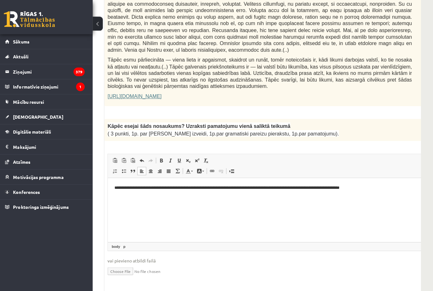
scroll to position [429, 93]
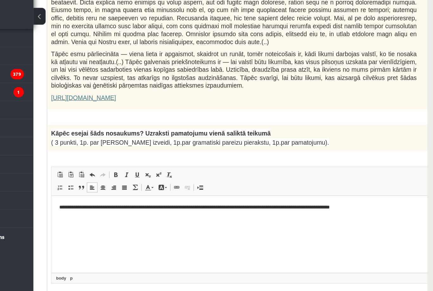
click at [165, 55] on span "Tāpēc esmu pārliecināta — viena lieta ir apgaismot, skaidrot un runāt, tomēr no…" at bounding box center [261, 67] width 302 height 31
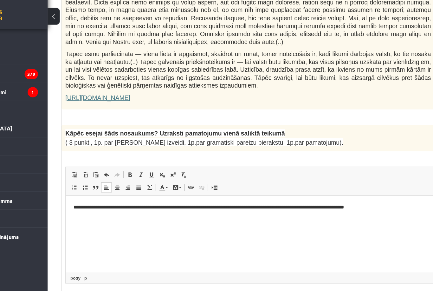
click at [165, 55] on span "Tāpēc esmu pārliecināta — viena lieta ir apgaismot, skaidrot un runāt, tomēr no…" at bounding box center [261, 67] width 302 height 31
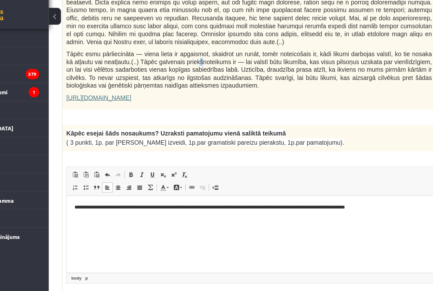
click at [176, 56] on span "Tāpēc esmu pārliecināta — viena lieta ir apgaismot, skaidrot un runāt, tomēr no…" at bounding box center [261, 67] width 302 height 31
copy span "š"
click at [252, 205] on p "**********" at bounding box center [233, 205] width 320 height 6
click at [262, 214] on html "**********" at bounding box center [233, 204] width 333 height 19
click at [292, 139] on div "**********" at bounding box center [276, 196] width 340 height 166
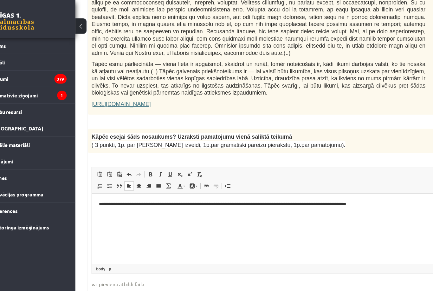
scroll to position [426, 93]
click at [235, 203] on p "**********" at bounding box center [258, 202] width 320 height 6
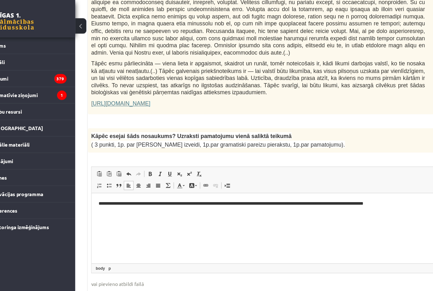
click at [261, 212] on html "**********" at bounding box center [258, 202] width 333 height 19
click at [302, 148] on div "**********" at bounding box center [276, 199] width 340 height 166
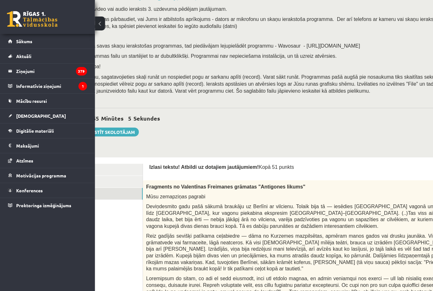
scroll to position [42, 0]
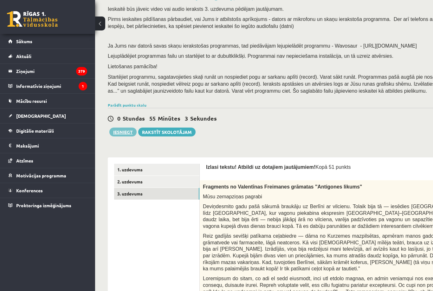
click at [128, 134] on button "Iesniegt" at bounding box center [122, 131] width 27 height 9
click at [141, 186] on link "2. uzdevums" at bounding box center [156, 182] width 85 height 12
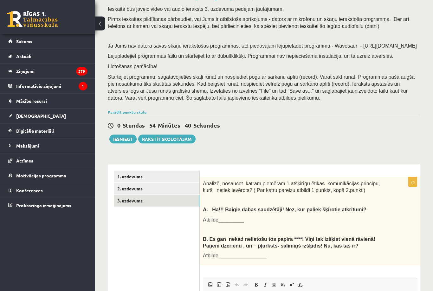
click at [134, 203] on link "3. uzdevums" at bounding box center [156, 201] width 85 height 12
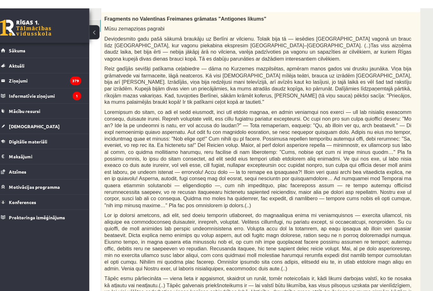
scroll to position [210, 93]
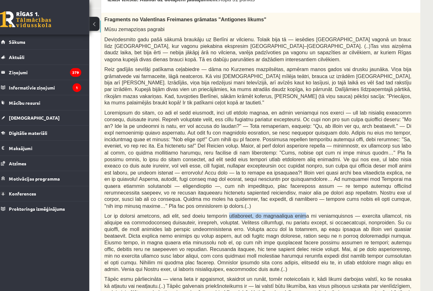
drag, startPoint x: 216, startPoint y: 215, endPoint x: 289, endPoint y: 214, distance: 72.3
click at [289, 214] on span at bounding box center [261, 238] width 302 height 58
drag, startPoint x: 289, startPoint y: 215, endPoint x: 326, endPoint y: 215, distance: 37.7
click at [326, 217] on span at bounding box center [261, 238] width 302 height 58
copy span "judofobija, ko nevajadzētu jaukt ar antisemītismu"
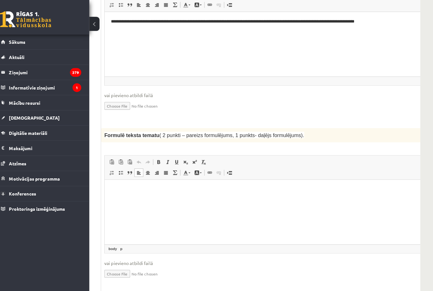
click at [280, 199] on html at bounding box center [270, 188] width 333 height 19
paste body "Визуальный текстовый редактор, wiswyg-editor-user-answer-47433873449280"
click at [174, 188] on p "**********" at bounding box center [271, 189] width 320 height 6
click at [192, 186] on p "**********" at bounding box center [271, 189] width 320 height 6
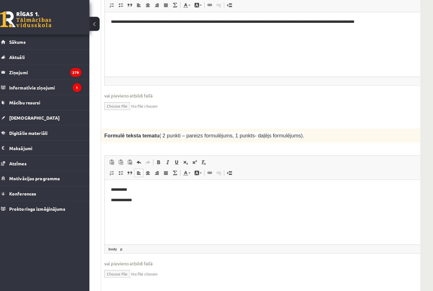
click at [110, 200] on html "**********" at bounding box center [270, 193] width 333 height 29
click at [146, 199] on p "**********" at bounding box center [271, 199] width 320 height 6
click at [109, 188] on html "**********" at bounding box center [270, 199] width 333 height 40
click at [110, 187] on html "**********" at bounding box center [270, 204] width 333 height 51
click at [109, 201] on html "**********" at bounding box center [270, 204] width 333 height 50
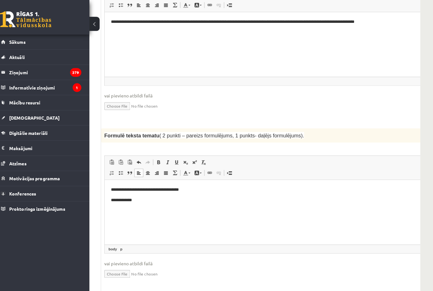
click at [109, 201] on html "**********" at bounding box center [270, 199] width 333 height 40
click at [180, 192] on body "**********" at bounding box center [271, 199] width 320 height 27
click at [179, 190] on p "**********" at bounding box center [271, 189] width 320 height 6
click at [108, 201] on html "**********" at bounding box center [270, 199] width 333 height 40
click at [215, 188] on p "**********" at bounding box center [271, 189] width 320 height 6
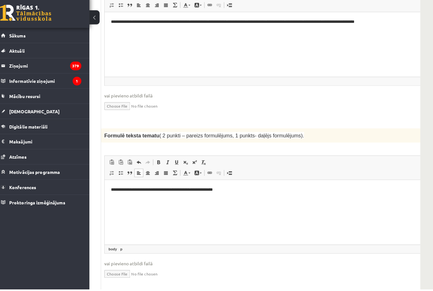
scroll to position [493, 93]
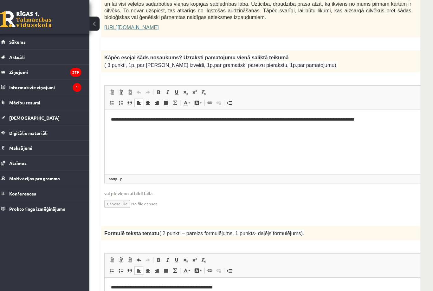
drag, startPoint x: 221, startPoint y: 118, endPoint x: 212, endPoint y: 119, distance: 9.0
click at [212, 119] on p "**********" at bounding box center [271, 119] width 320 height 6
click at [221, 120] on p "**********" at bounding box center [271, 119] width 320 height 6
click at [220, 119] on p "**********" at bounding box center [271, 119] width 320 height 6
click at [223, 120] on p "**********" at bounding box center [271, 119] width 320 height 6
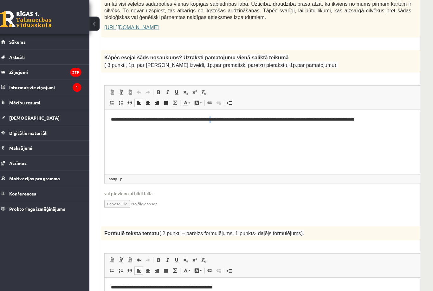
click at [222, 120] on p "**********" at bounding box center [271, 119] width 320 height 6
click at [220, 120] on p "**********" at bounding box center [271, 119] width 320 height 6
copy p "**"
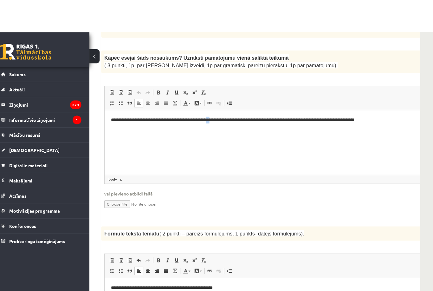
scroll to position [531, 93]
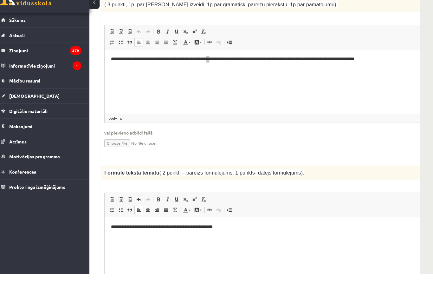
click at [251, 229] on p "**********" at bounding box center [271, 226] width 320 height 6
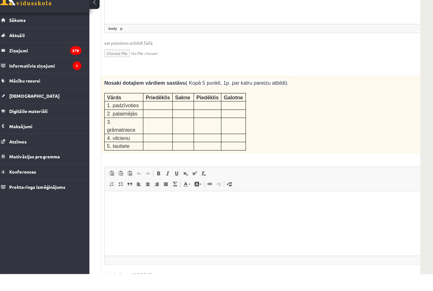
scroll to position [806, 93]
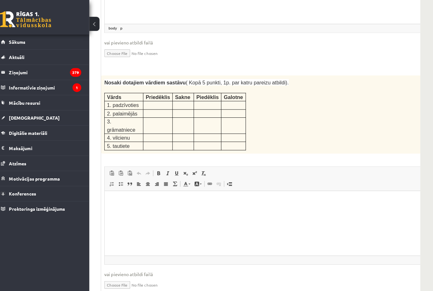
drag, startPoint x: 102, startPoint y: 84, endPoint x: 137, endPoint y: 84, distance: 34.9
click at [137, 84] on div "Nosaki dotajiem vārdiem sastāvu ( Kopā 5 punkti, 1p. par katru pareizu atbildi)…" at bounding box center [276, 112] width 340 height 77
drag, startPoint x: 137, startPoint y: 84, endPoint x: 121, endPoint y: 84, distance: 15.5
click at [121, 84] on strong "Nosaki dotajiem vārdiem sastāvu" at bounding box center [150, 81] width 80 height 5
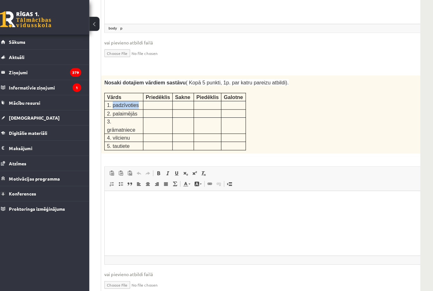
drag, startPoint x: 111, startPoint y: 107, endPoint x: 133, endPoint y: 109, distance: 22.3
click at [133, 107] on p "1. padzīvoties" at bounding box center [128, 104] width 33 height 8
drag, startPoint x: 137, startPoint y: 107, endPoint x: 106, endPoint y: 107, distance: 31.7
click at [112, 107] on p "1. padzīvoties" at bounding box center [128, 104] width 33 height 8
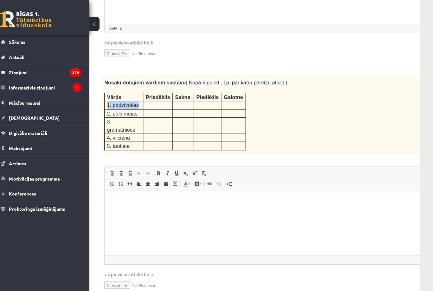
copy span "1. padzīvoties"
click at [135, 210] on html at bounding box center [270, 199] width 333 height 19
drag, startPoint x: 105, startPoint y: 114, endPoint x: 117, endPoint y: 140, distance: 28.1
click at [117, 140] on tbody "Vārds Priedēklis Sakne Piedēklis Galotne 1. padzīvoties 2. palaimējās 3. grāmat…" at bounding box center [179, 120] width 139 height 56
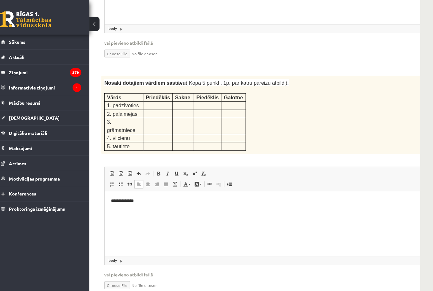
scroll to position [806, 93]
click at [148, 200] on p "**********" at bounding box center [271, 200] width 320 height 6
click at [120, 200] on p "**********" at bounding box center [271, 200] width 320 height 6
click at [132, 202] on p "**********" at bounding box center [271, 200] width 320 height 6
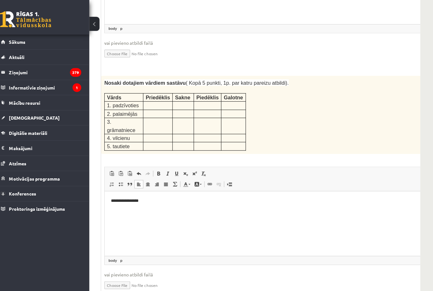
drag, startPoint x: 104, startPoint y: 114, endPoint x: 109, endPoint y: 114, distance: 5.1
click at [110, 114] on td "2. palaimējās" at bounding box center [129, 112] width 38 height 8
drag, startPoint x: 105, startPoint y: 113, endPoint x: 135, endPoint y: 116, distance: 29.9
click at [135, 114] on span "2. palaimējās" at bounding box center [127, 111] width 30 height 5
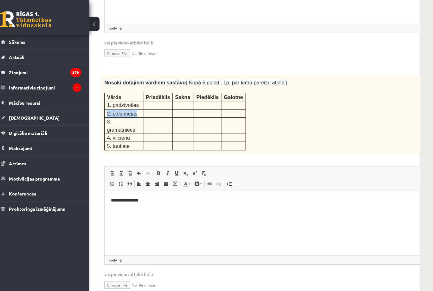
copy span "2. palaimējās"
click at [142, 209] on html "**********" at bounding box center [270, 199] width 333 height 19
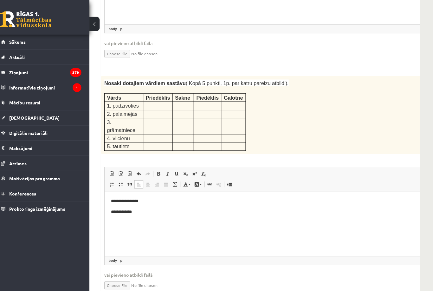
click at [110, 124] on td "3. grāmatniece" at bounding box center [129, 124] width 38 height 16
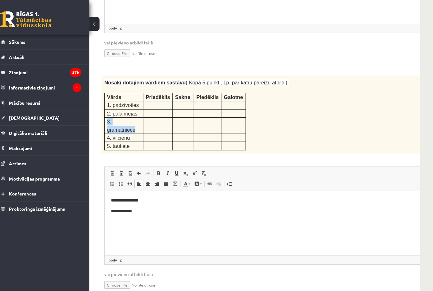
drag, startPoint x: 103, startPoint y: 122, endPoint x: 119, endPoint y: 132, distance: 18.3
click at [119, 132] on td "3. grāmatniece" at bounding box center [129, 124] width 38 height 16
copy span "3. grāmatniece"
click at [155, 220] on html "**********" at bounding box center [270, 204] width 333 height 29
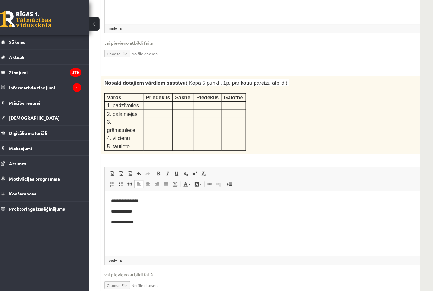
drag, startPoint x: 105, startPoint y: 136, endPoint x: 129, endPoint y: 138, distance: 24.6
click at [129, 138] on p "4. vilcienu" at bounding box center [128, 136] width 33 height 8
drag, startPoint x: 129, startPoint y: 138, endPoint x: 105, endPoint y: 137, distance: 24.2
click at [112, 137] on p "4. vilcienu" at bounding box center [128, 136] width 33 height 8
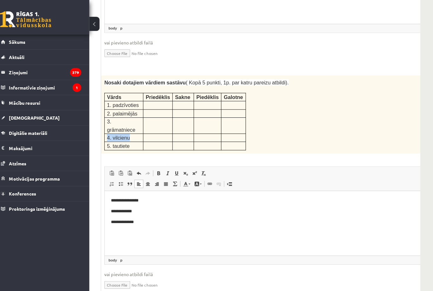
copy span "4. vilcienu"
click at [155, 219] on p "**********" at bounding box center [271, 221] width 320 height 6
drag, startPoint x: 104, startPoint y: 144, endPoint x: 125, endPoint y: 144, distance: 21.5
click at [125, 144] on td "5. tautiete" at bounding box center [129, 143] width 38 height 8
drag, startPoint x: 128, startPoint y: 144, endPoint x: 106, endPoint y: 144, distance: 22.5
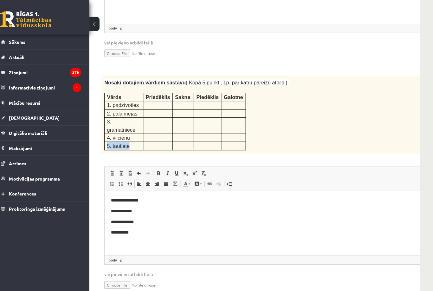
click at [112, 144] on p "5. tautiete" at bounding box center [128, 143] width 33 height 8
click at [158, 234] on html "**********" at bounding box center [270, 215] width 333 height 50
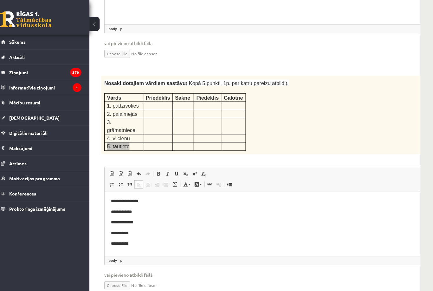
click at [119, 211] on p "**********" at bounding box center [271, 211] width 320 height 6
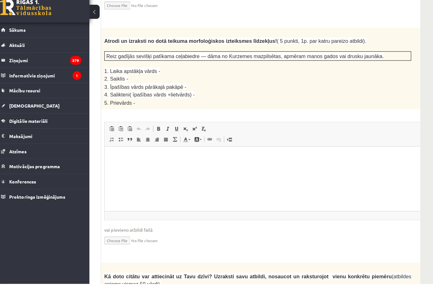
scroll to position [1076, 93]
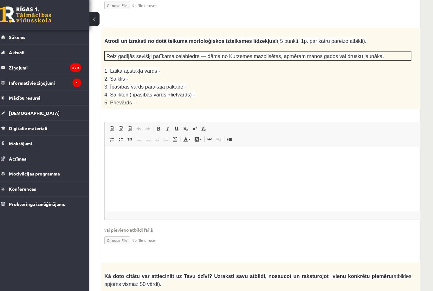
drag, startPoint x: 103, startPoint y: 68, endPoint x: 121, endPoint y: 90, distance: 29.3
click at [121, 90] on div "Atrodi un izraksti no dotā teikuma morfoloģiskos izteiksmes līdzekļus! ( 5 punk…" at bounding box center [276, 72] width 340 height 80
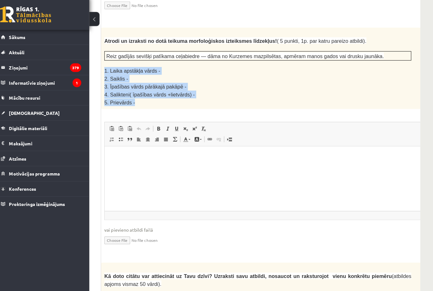
drag, startPoint x: 133, startPoint y: 97, endPoint x: 103, endPoint y: 68, distance: 41.9
click at [106, 68] on div "Atrodi un izraksti no dotā teikuma morfoloģiskos izteiksmes līdzekļus! ( 5 punk…" at bounding box center [276, 72] width 340 height 80
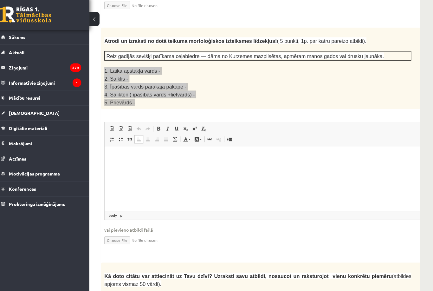
click at [118, 163] on html at bounding box center [270, 155] width 333 height 19
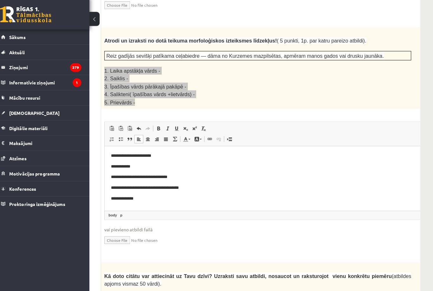
click at [156, 155] on p "**********" at bounding box center [271, 155] width 320 height 6
click at [178, 163] on p "**********" at bounding box center [271, 166] width 320 height 6
click at [195, 179] on p "**********" at bounding box center [271, 176] width 320 height 6
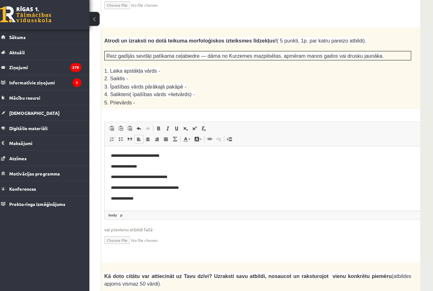
click at [358, 57] on span "Reiz gadījās sevišķi patīkama ceļabiedre — dāma no Kurzemes mazpilsētas, apmēra…" at bounding box center [248, 59] width 273 height 5
drag, startPoint x: 359, startPoint y: 52, endPoint x: 378, endPoint y: 57, distance: 19.5
click at [378, 57] on p "Reiz gadījās sevišķi patīkama ceļabiedre — dāma no Kurzemes mazpilsētas, apmēra…" at bounding box center [261, 60] width 298 height 8
click at [194, 169] on body "**********" at bounding box center [271, 176] width 320 height 48
click at [195, 174] on p "**********" at bounding box center [271, 176] width 320 height 6
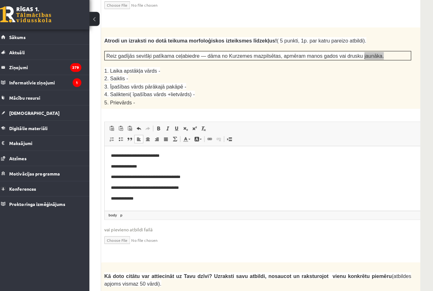
click at [165, 186] on p "**********" at bounding box center [271, 186] width 320 height 6
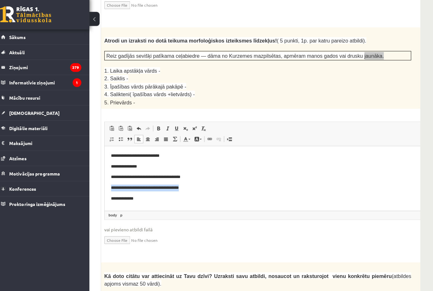
click at [164, 199] on p "**********" at bounding box center [271, 197] width 320 height 6
click at [206, 188] on p "**********" at bounding box center [271, 186] width 320 height 6
click at [232, 189] on p "**********" at bounding box center [271, 186] width 320 height 6
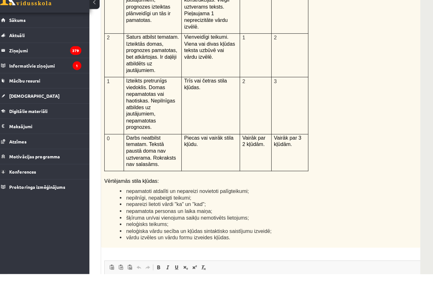
scroll to position [1424, 93]
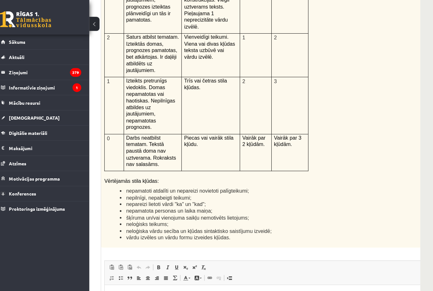
drag, startPoint x: 103, startPoint y: 177, endPoint x: 164, endPoint y: 199, distance: 64.1
click at [164, 199] on div "Kā doto citātu var attiecināt uz Tavu dzīvi? Uzraksti savu atbildi, nosaucot un…" at bounding box center [276, 78] width 340 height 329
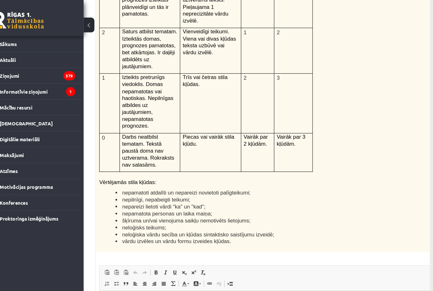
scroll to position [1431, 93]
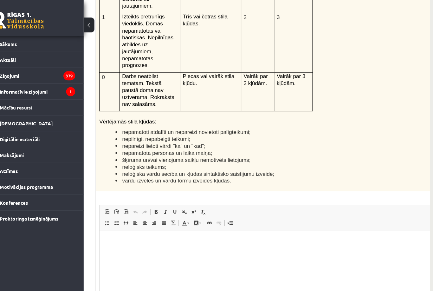
click at [187, 249] on html at bounding box center [265, 239] width 333 height 19
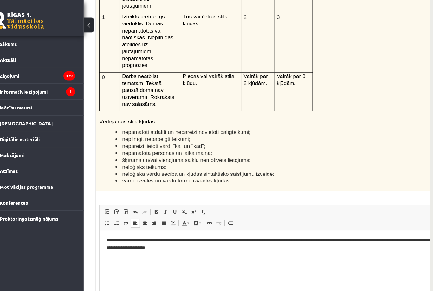
scroll to position [1487, 93]
click at [308, 239] on p "**********" at bounding box center [266, 242] width 320 height 13
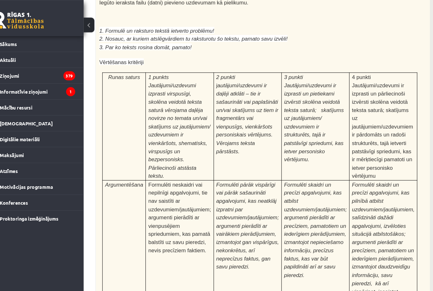
scroll to position [1748, 93]
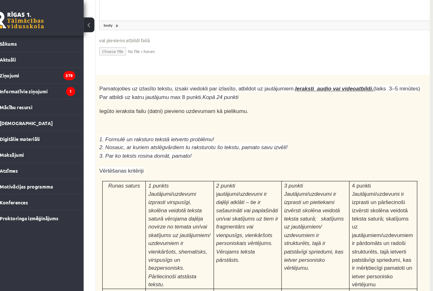
click at [294, 83] on u "Ieraksti audio vai videoatbildi." at bounding box center [331, 83] width 74 height 5
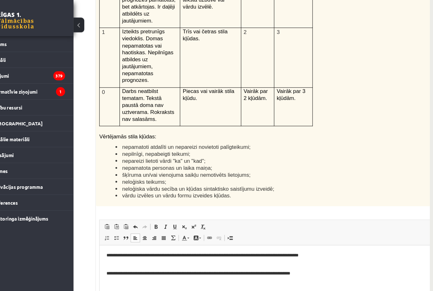
scroll to position [1474, 93]
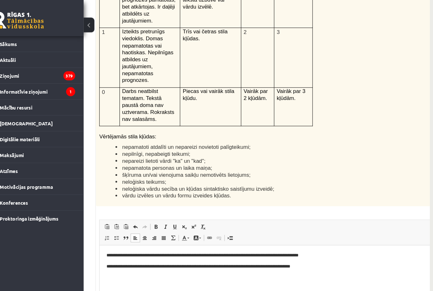
click at [105, 266] on html "**********" at bounding box center [265, 259] width 333 height 29
click at [310, 263] on p "**********" at bounding box center [266, 265] width 320 height 6
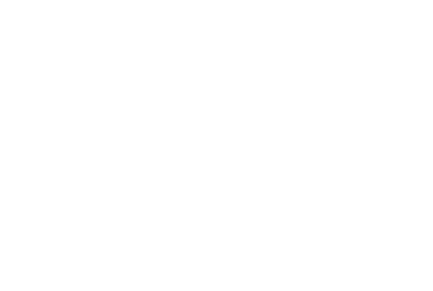
scroll to position [1558, 93]
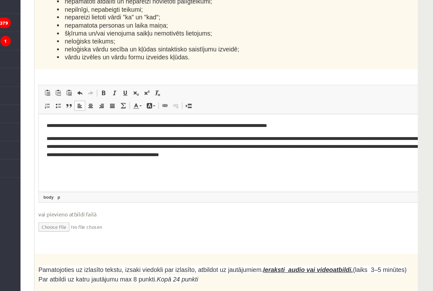
click at [230, 138] on p "**********" at bounding box center [205, 140] width 320 height 19
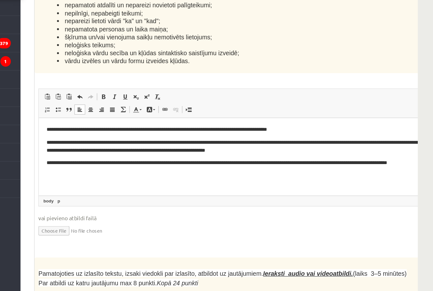
scroll to position [1571, 93]
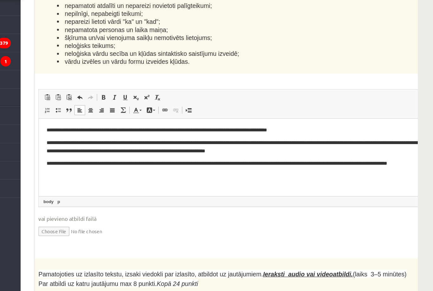
click at [45, 137] on html "**********" at bounding box center [205, 144] width 333 height 53
click at [44, 126] on html "**********" at bounding box center [205, 144] width 333 height 53
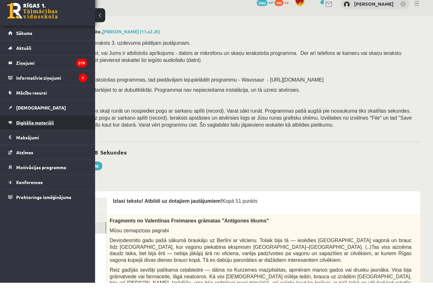
scroll to position [0, 0]
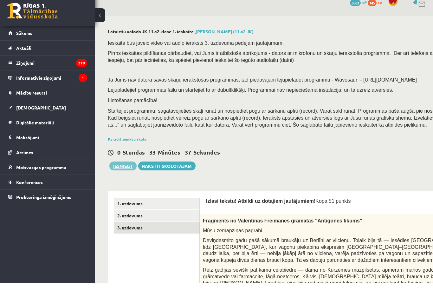
click at [129, 170] on button "Iesniegt" at bounding box center [122, 174] width 27 height 9
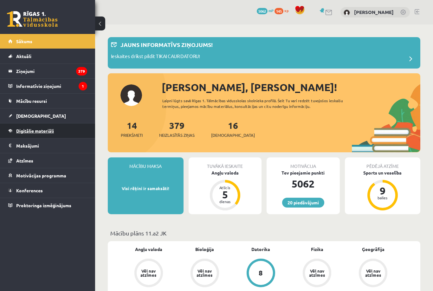
click at [32, 129] on span "Digitālie materiāli" at bounding box center [35, 131] width 38 height 6
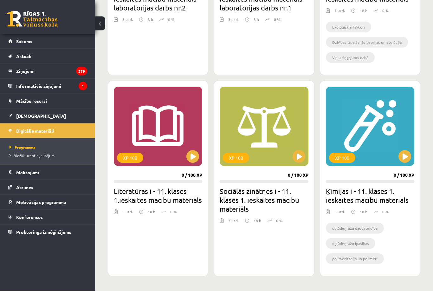
scroll to position [1269, 0]
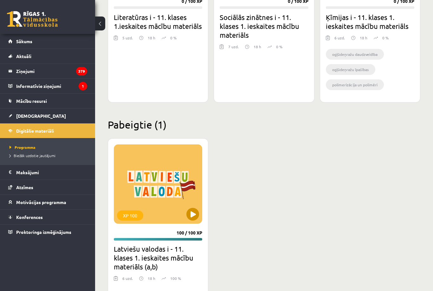
click at [190, 216] on button at bounding box center [192, 214] width 13 height 13
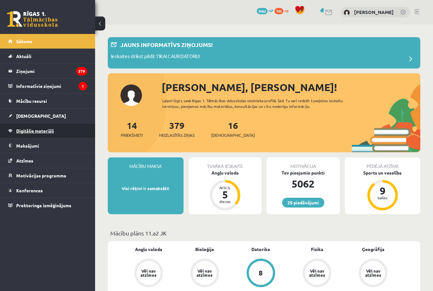
click at [38, 128] on span "Digitālie materiāli" at bounding box center [35, 131] width 38 height 6
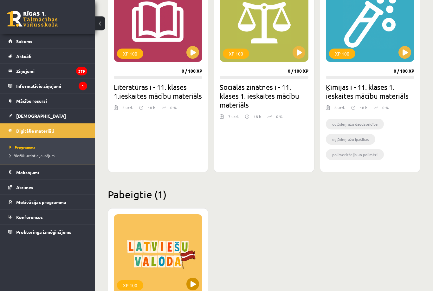
scroll to position [1269, 0]
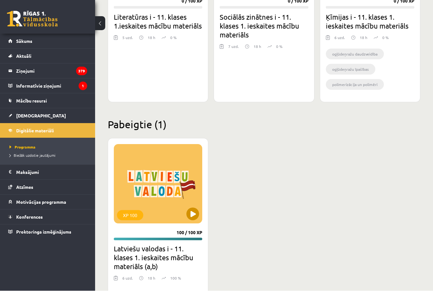
drag, startPoint x: 177, startPoint y: 217, endPoint x: 177, endPoint y: 203, distance: 13.3
click at [177, 217] on div "XP 100" at bounding box center [158, 183] width 88 height 79
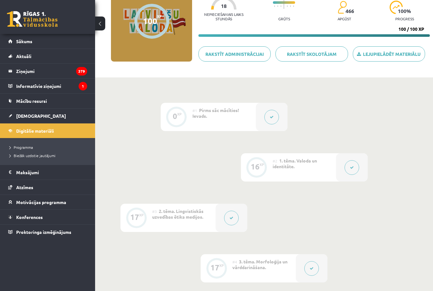
scroll to position [74, 0]
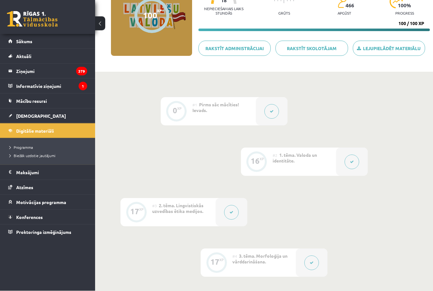
click at [220, 204] on div at bounding box center [231, 212] width 32 height 28
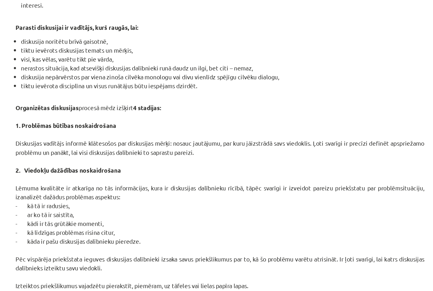
scroll to position [330, 0]
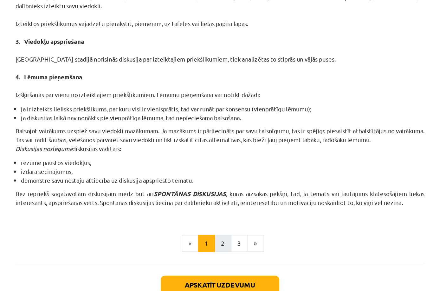
click at [212, 207] on button "2" at bounding box center [218, 213] width 13 height 13
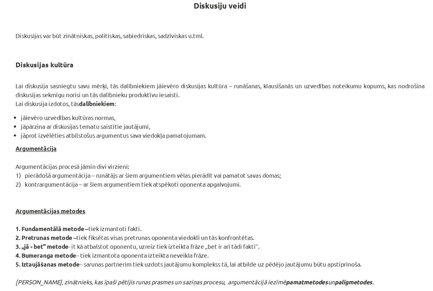
scroll to position [97, 0]
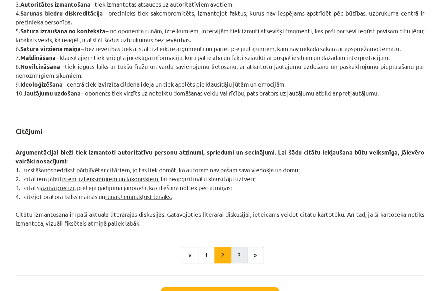
click at [225, 215] on button "3" at bounding box center [231, 221] width 13 height 13
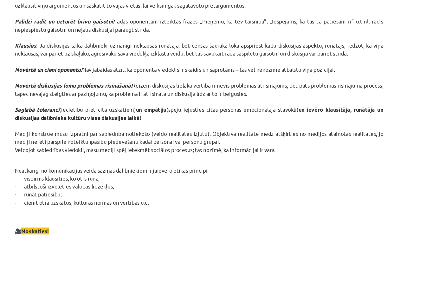
scroll to position [119, 0]
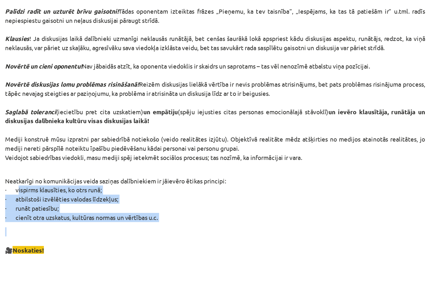
drag, startPoint x: 12, startPoint y: 138, endPoint x: 53, endPoint y: 162, distance: 47.9
copy div "vispirms klausīties, ko otrs runā; · atbilstoši izvēlēties valodas līdzekļus; ·…"
drag, startPoint x: 12, startPoint y: 137, endPoint x: 4, endPoint y: 137, distance: 8.2
click at [63, 137] on p "Neatkarīgi no komunikācijas veida saziņas dalībniekiem ir jāievēro ētikas princ…" at bounding box center [216, 157] width 306 height 40
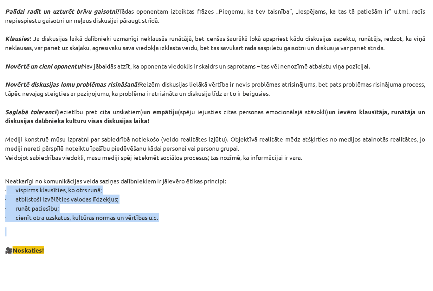
copy div "· vispirms klausīties, ko otrs runā; · atbilstoši izvēlēties valodas līdzekļus;…"
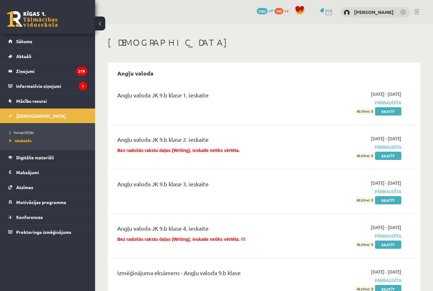
drag, startPoint x: 118, startPoint y: 150, endPoint x: 175, endPoint y: 156, distance: 57.0
click at [175, 156] on div "Angļu valoda JK 9.b klase 2. ieskaite Bez radošās rakstu daļas (Writing), ieska…" at bounding box center [210, 147] width 196 height 24
drag, startPoint x: 244, startPoint y: 147, endPoint x: 203, endPoint y: 148, distance: 40.6
click at [203, 147] on p "Bez radošās rakstu daļas (Writing), ieskaite netiks vērtēta." at bounding box center [210, 150] width 186 height 7
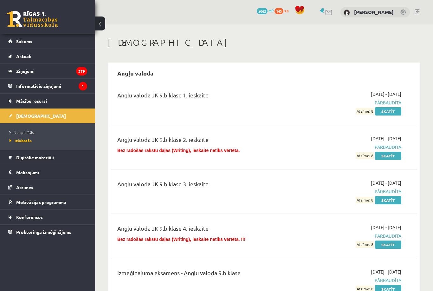
click at [203, 150] on span "Bez radošās rakstu daļas (Writing), ieskaite netiks vērtēta." at bounding box center [178, 150] width 122 height 5
